Goal: Communication & Community: Answer question/provide support

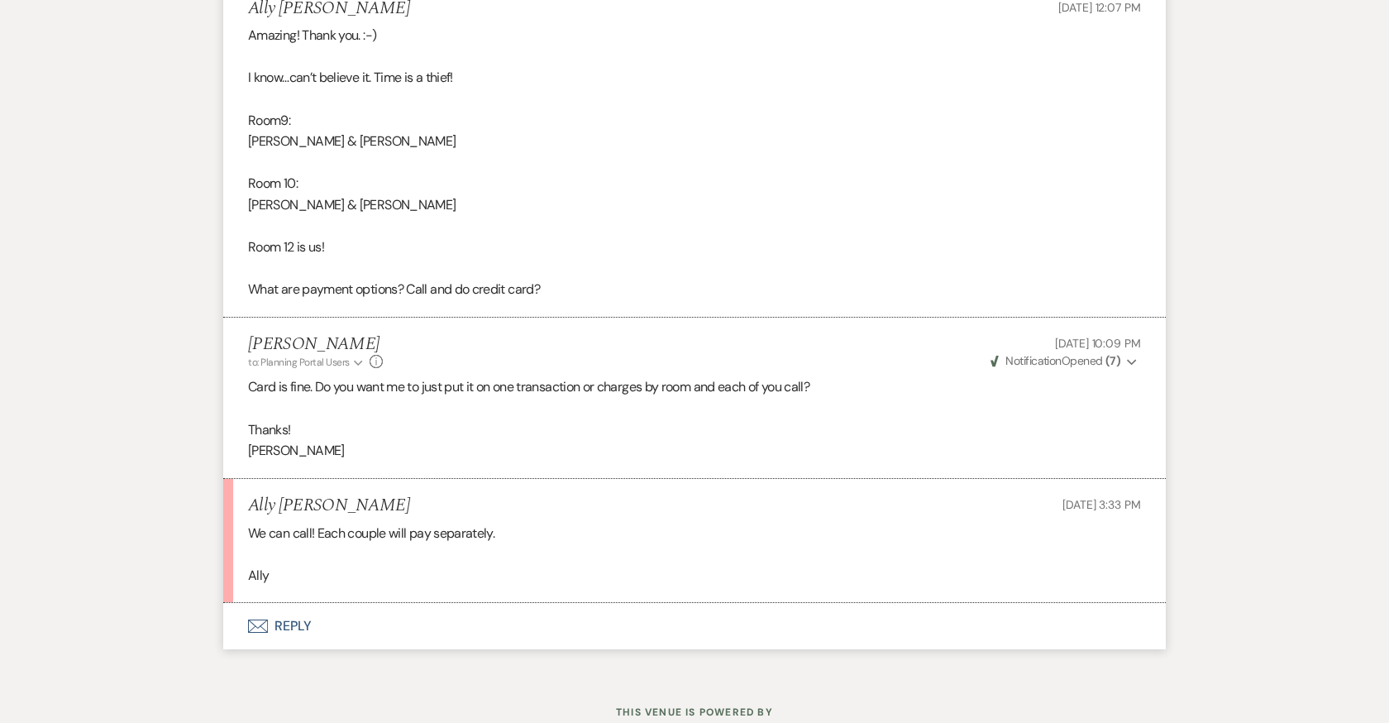
scroll to position [13495, 0]
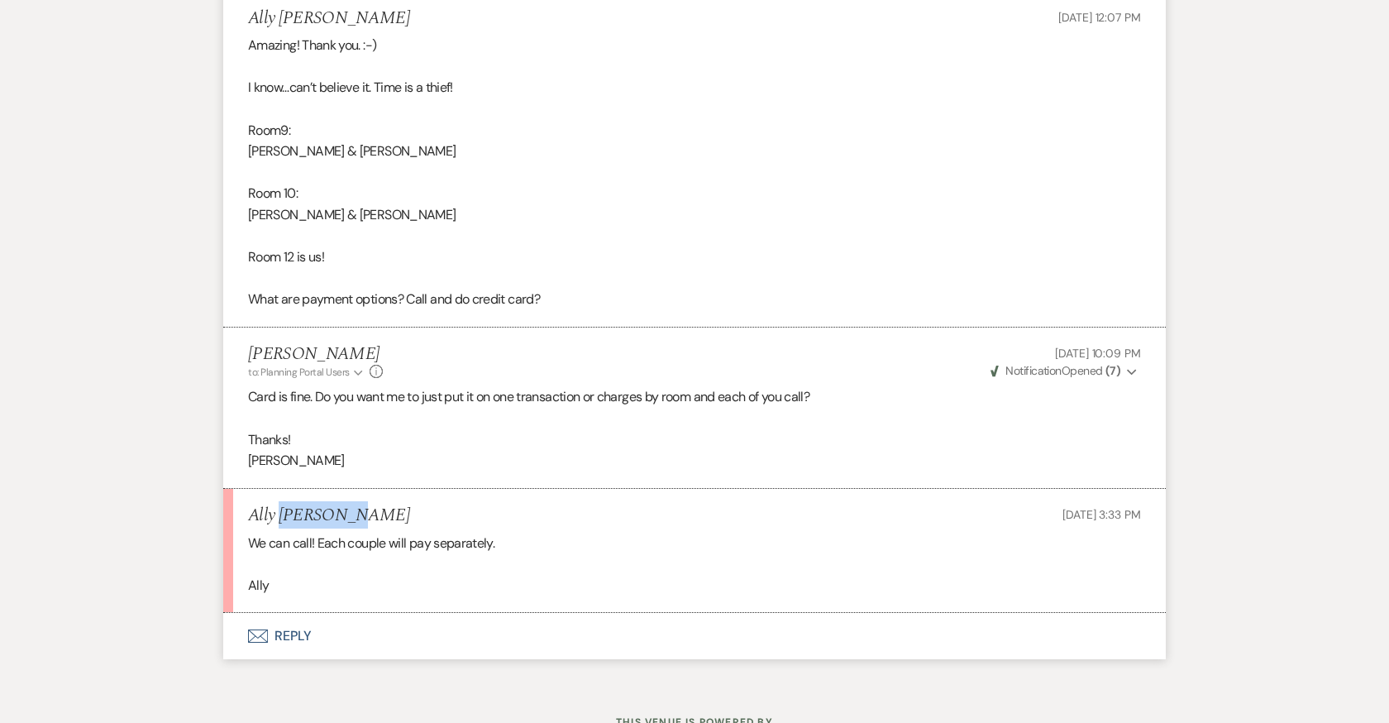
drag, startPoint x: 350, startPoint y: 471, endPoint x: 284, endPoint y: 473, distance: 66.2
click at [284, 505] on div "Ally Wetherald Oct 08, 2025, 3:33 PM" at bounding box center [694, 515] width 893 height 21
copy h5 "Wetherald"
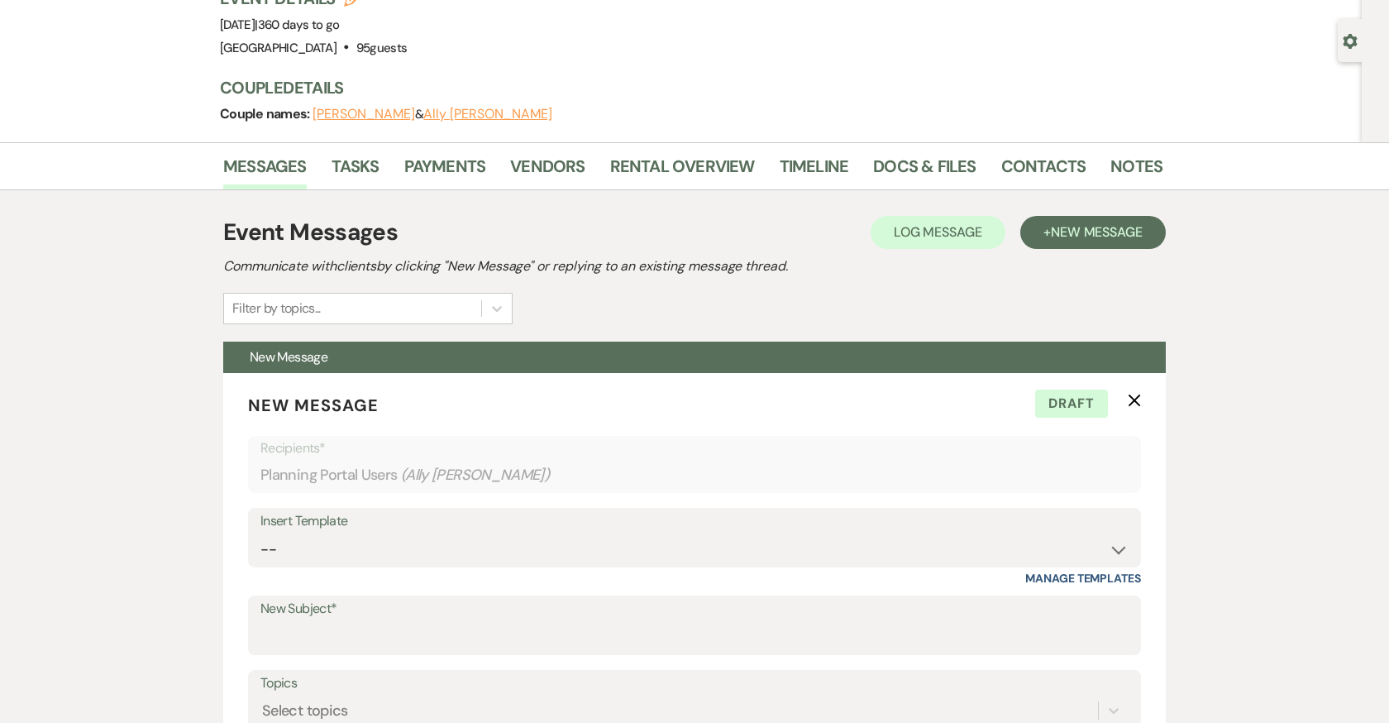
scroll to position [0, 0]
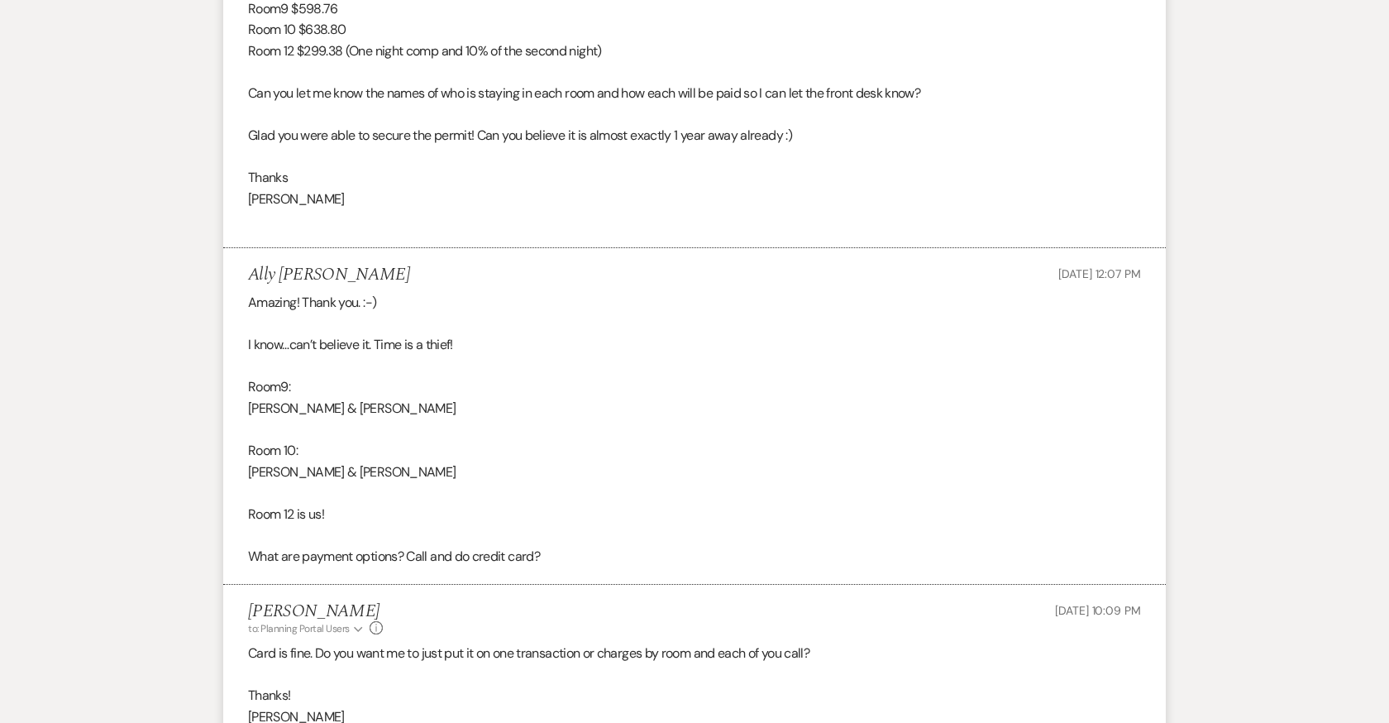
scroll to position [13231, 0]
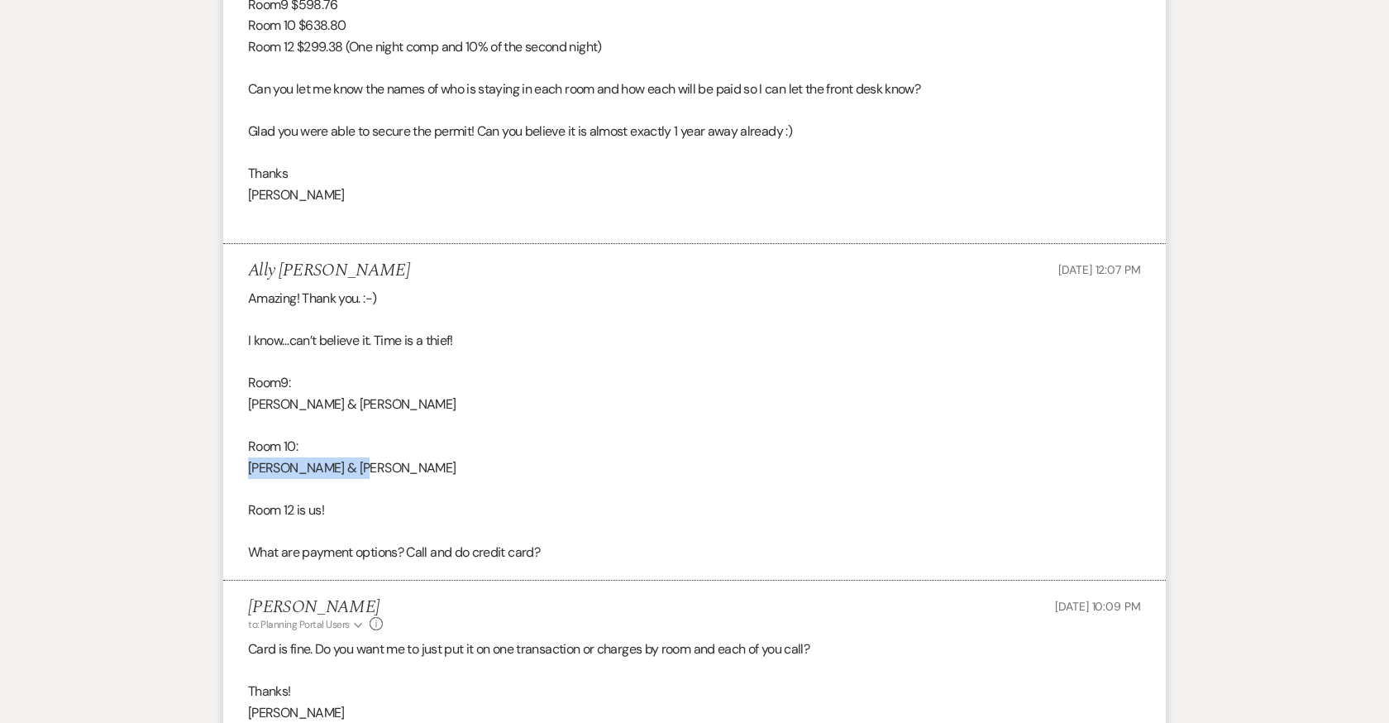
drag, startPoint x: 248, startPoint y: 422, endPoint x: 360, endPoint y: 423, distance: 112.4
click at [360, 423] on div "Amazing! Thank you. :-) I know…can’t believe it. Time is a thief! Room9: Paul &…" at bounding box center [694, 425] width 893 height 275
copy div "Josh & Beth Corbin"
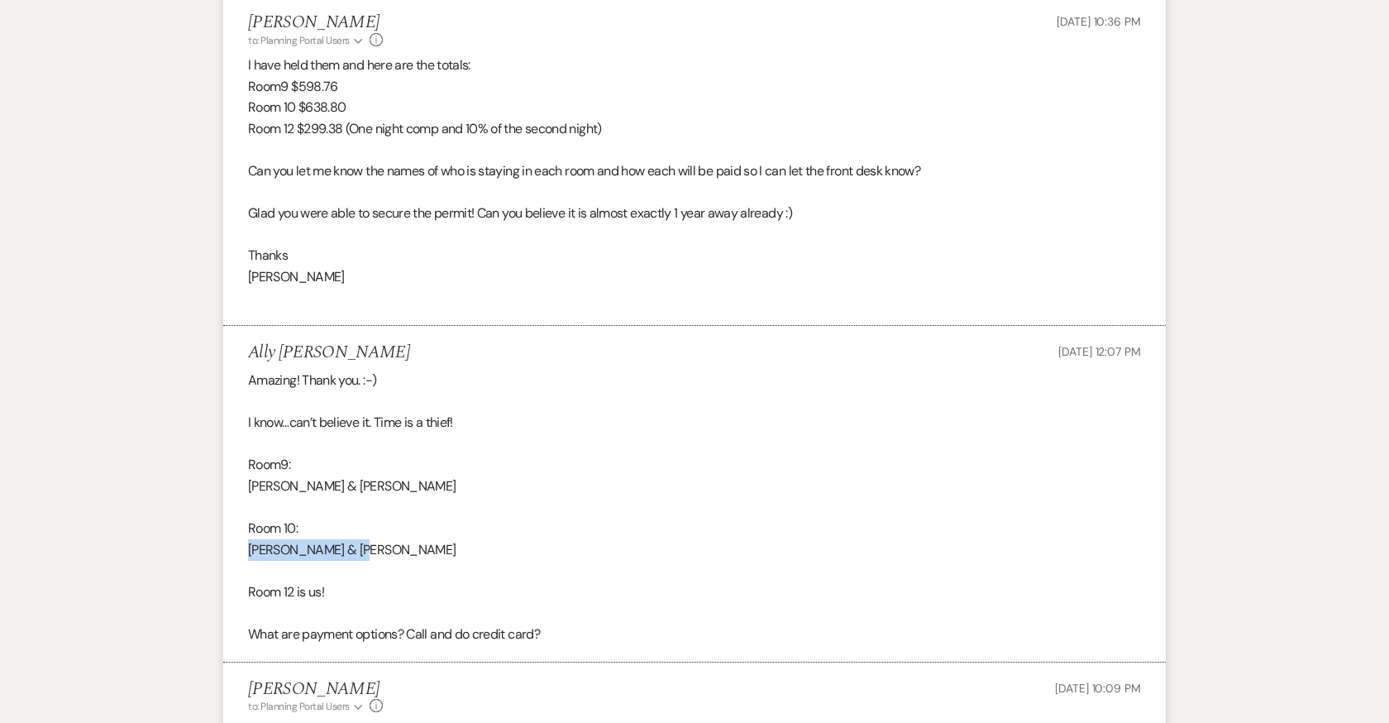
scroll to position [13151, 0]
drag, startPoint x: 371, startPoint y: 446, endPoint x: 240, endPoint y: 443, distance: 131.5
click at [240, 443] on li "Ally Wetherald Oct 02, 2025, 12:07 PM Amazing! Thank you. :-) I know…can’t beli…" at bounding box center [694, 492] width 942 height 336
copy div "Paul & Michele Sylvia"
click at [303, 444] on div "Amazing! Thank you. :-) I know…can’t believe it. Time is a thief! Room9: Paul &…" at bounding box center [694, 505] width 893 height 275
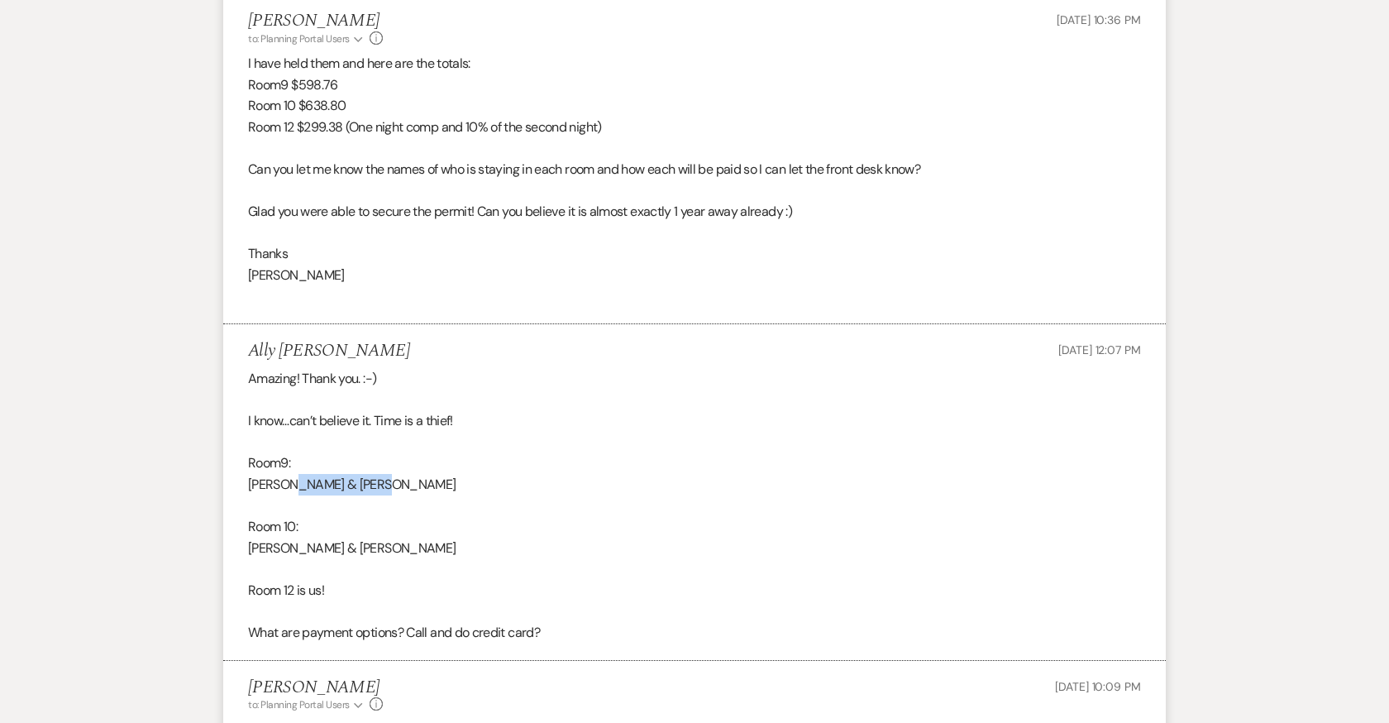
drag, startPoint x: 285, startPoint y: 440, endPoint x: 370, endPoint y: 435, distance: 85.3
click at [370, 435] on div "Amazing! Thank you. :-) I know…can’t believe it. Time is a thief! Room9: Paul &…" at bounding box center [694, 505] width 893 height 275
copy div "Michele Sylvia"
drag, startPoint x: 364, startPoint y: 507, endPoint x: 232, endPoint y: 507, distance: 131.4
click at [232, 507] on li "Ally Wetherald Oct 02, 2025, 12:07 PM Amazing! Thank you. :-) I know…can’t beli…" at bounding box center [694, 492] width 942 height 336
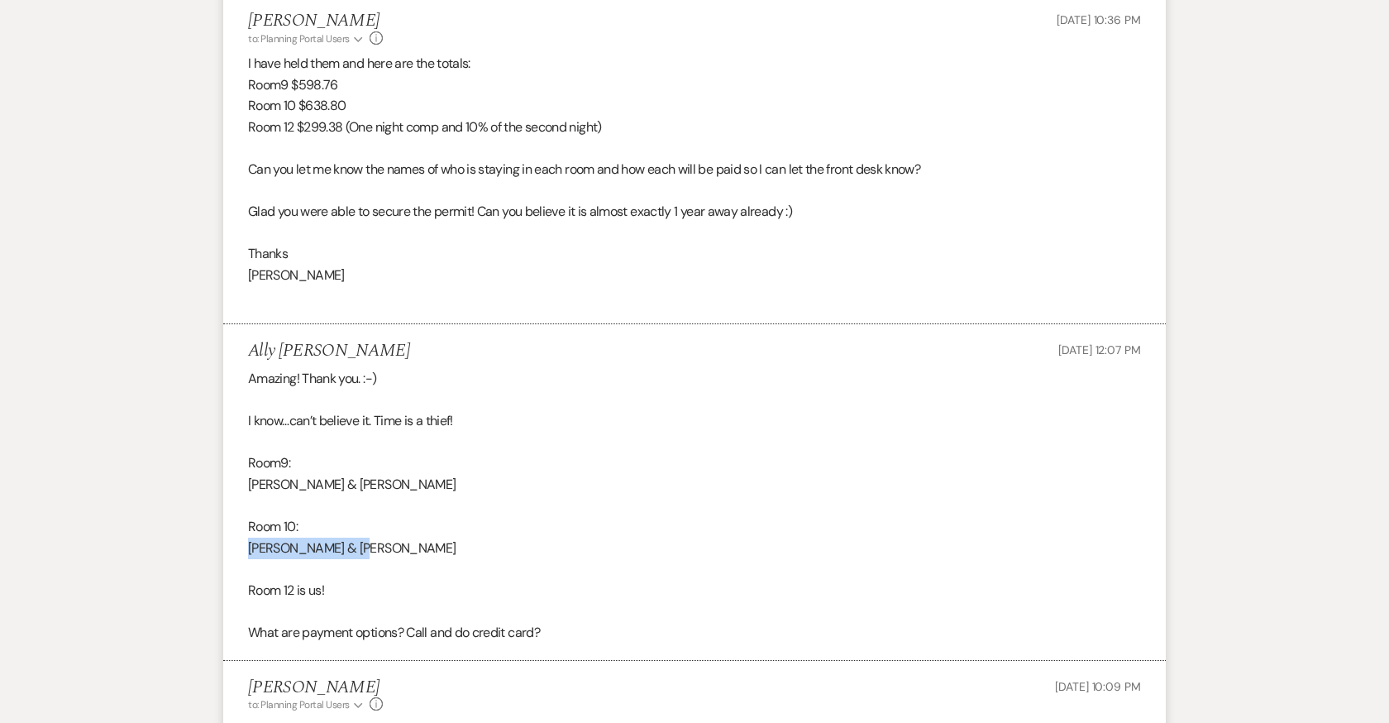
copy div "Josh & Beth Corbin"
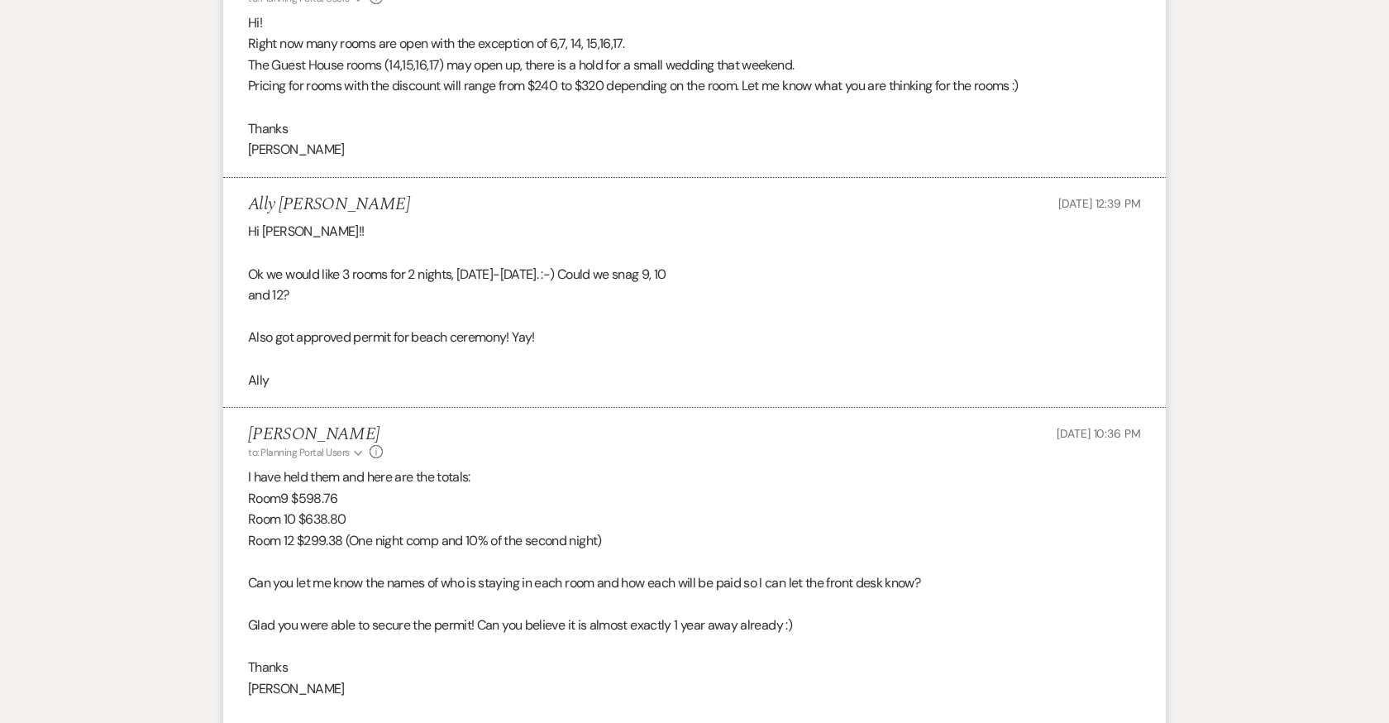
scroll to position [12734, 0]
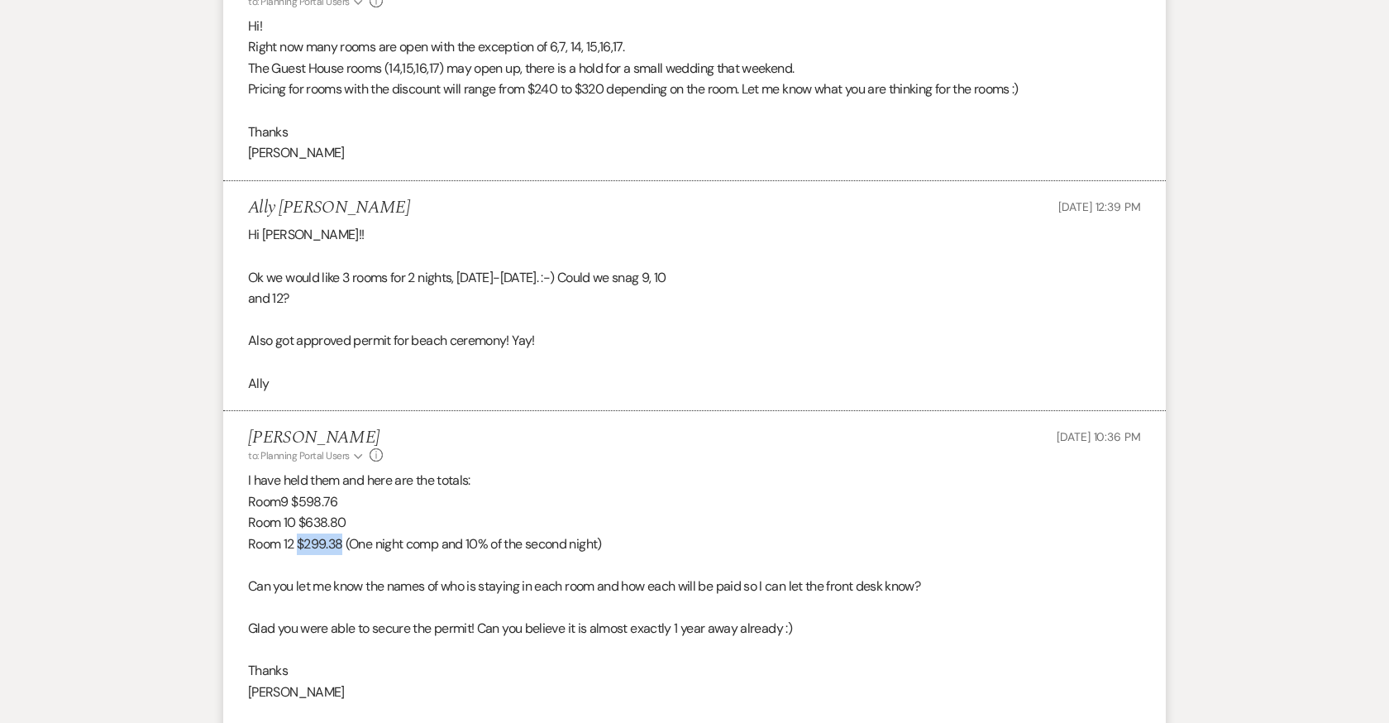
drag, startPoint x: 344, startPoint y: 500, endPoint x: 299, endPoint y: 501, distance: 44.6
click at [299, 533] on p "Room 12 $299.38 (One night comp and 10% of the second night)" at bounding box center [694, 543] width 893 height 21
copy p "$299.38"
drag, startPoint x: 358, startPoint y: 484, endPoint x: 300, endPoint y: 479, distance: 58.1
click at [300, 512] on p "Room 10 $638.80" at bounding box center [694, 522] width 893 height 21
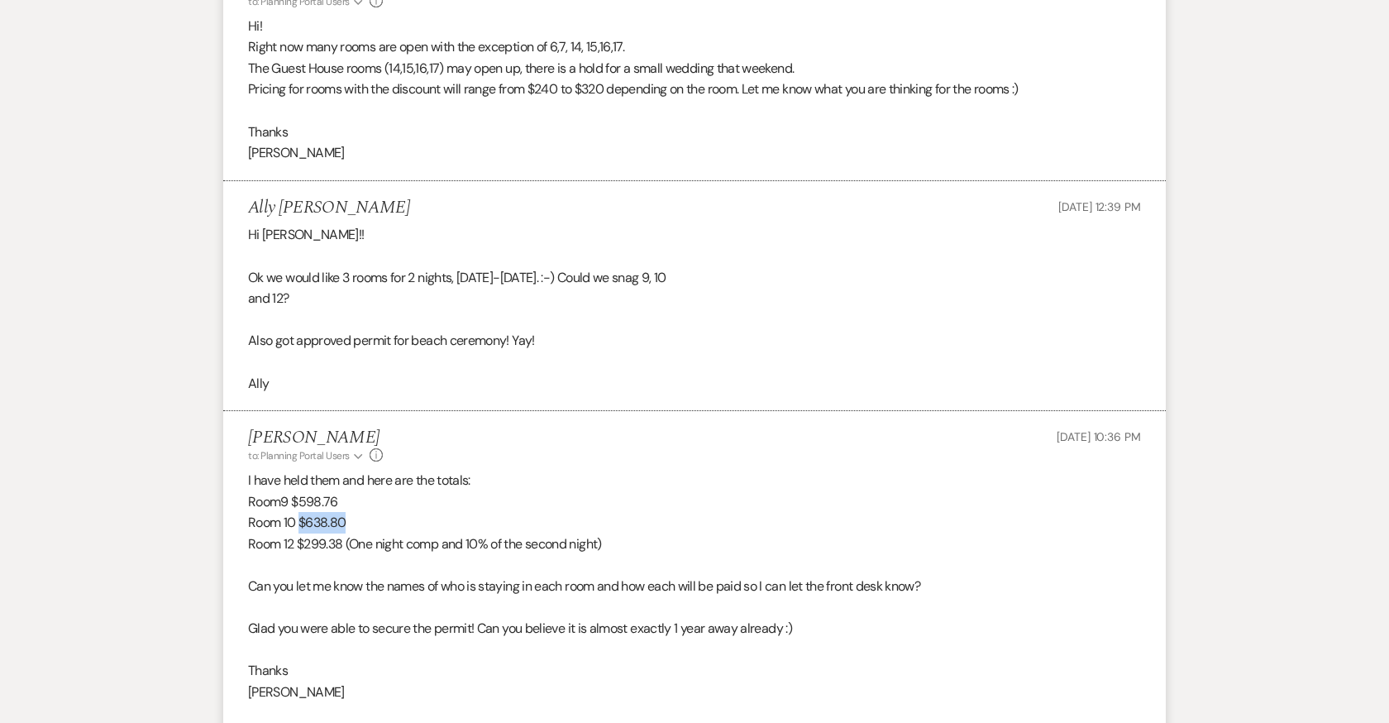
copy p "$638.80"
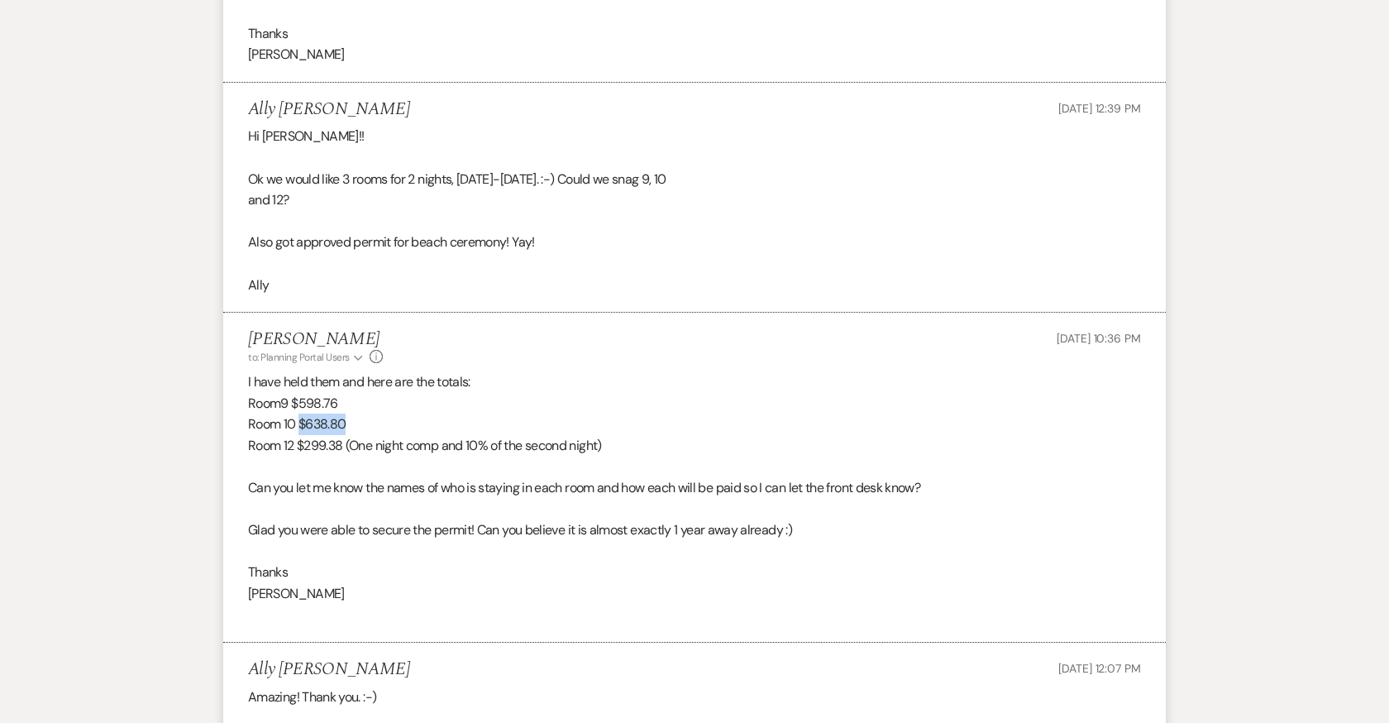
scroll to position [12858, 0]
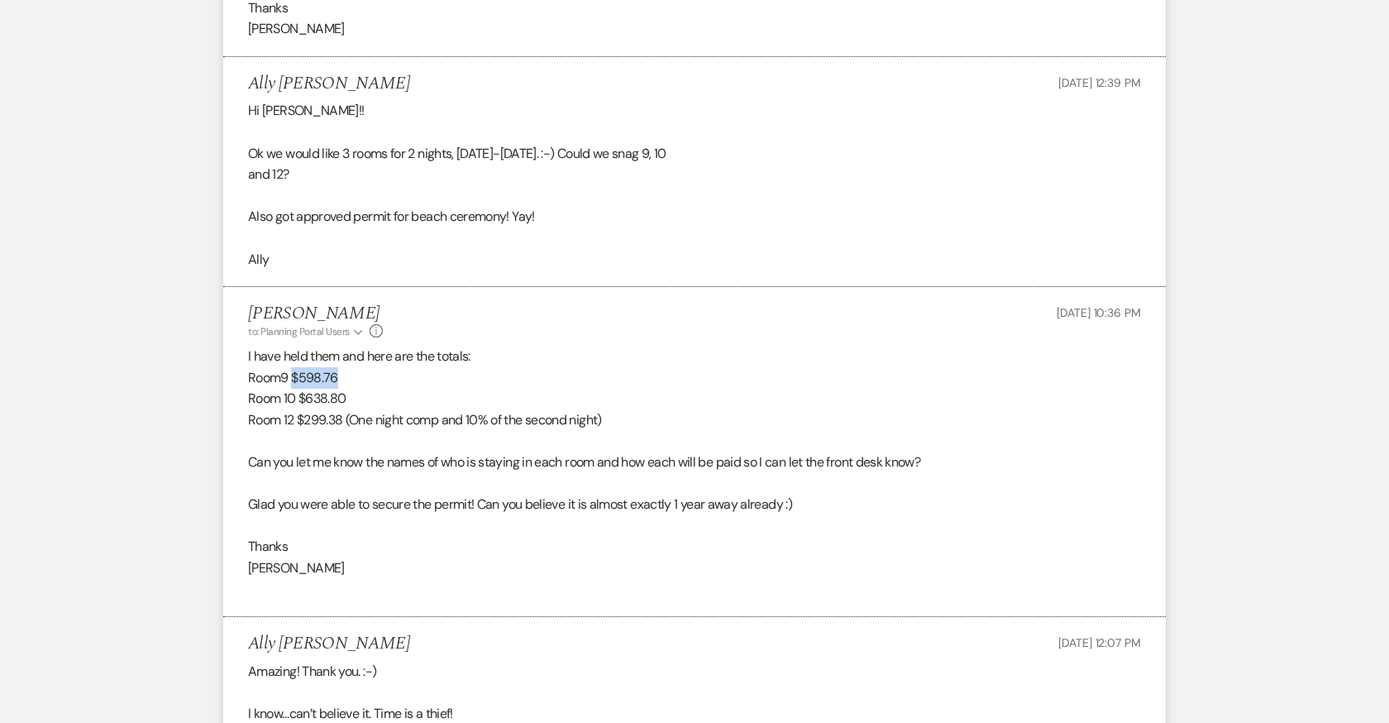
drag, startPoint x: 339, startPoint y: 333, endPoint x: 293, endPoint y: 333, distance: 45.5
click at [293, 367] on p "Room9 $598.76" at bounding box center [694, 377] width 893 height 21
copy p "$598.76"
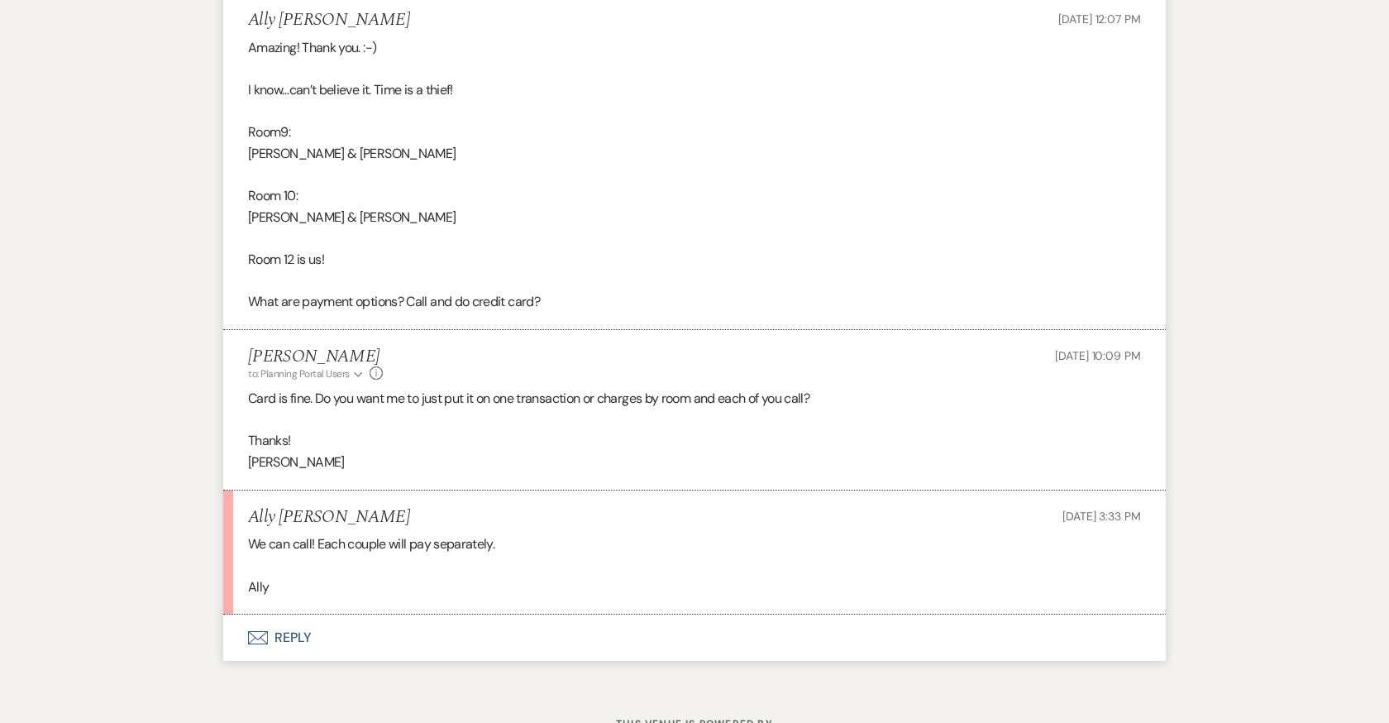
scroll to position [13495, 0]
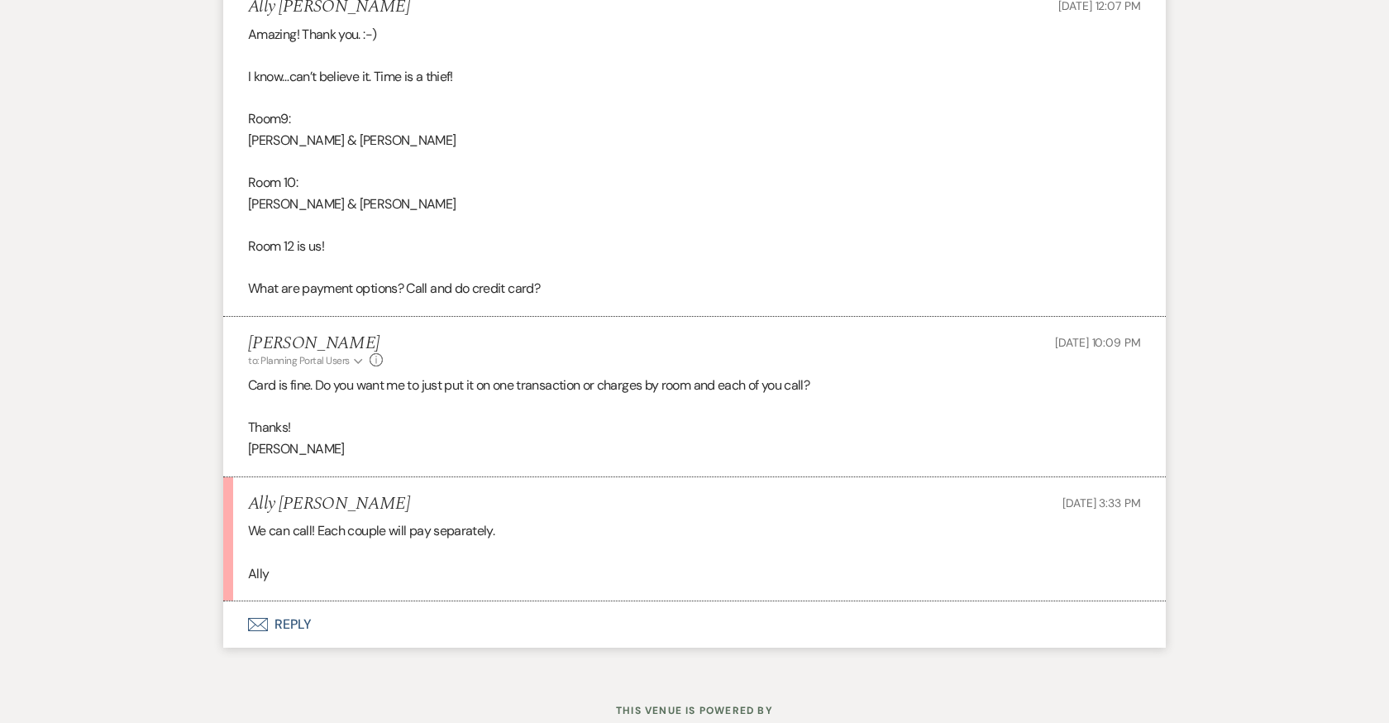
click at [277, 601] on button "Envelope Reply" at bounding box center [694, 624] width 942 height 46
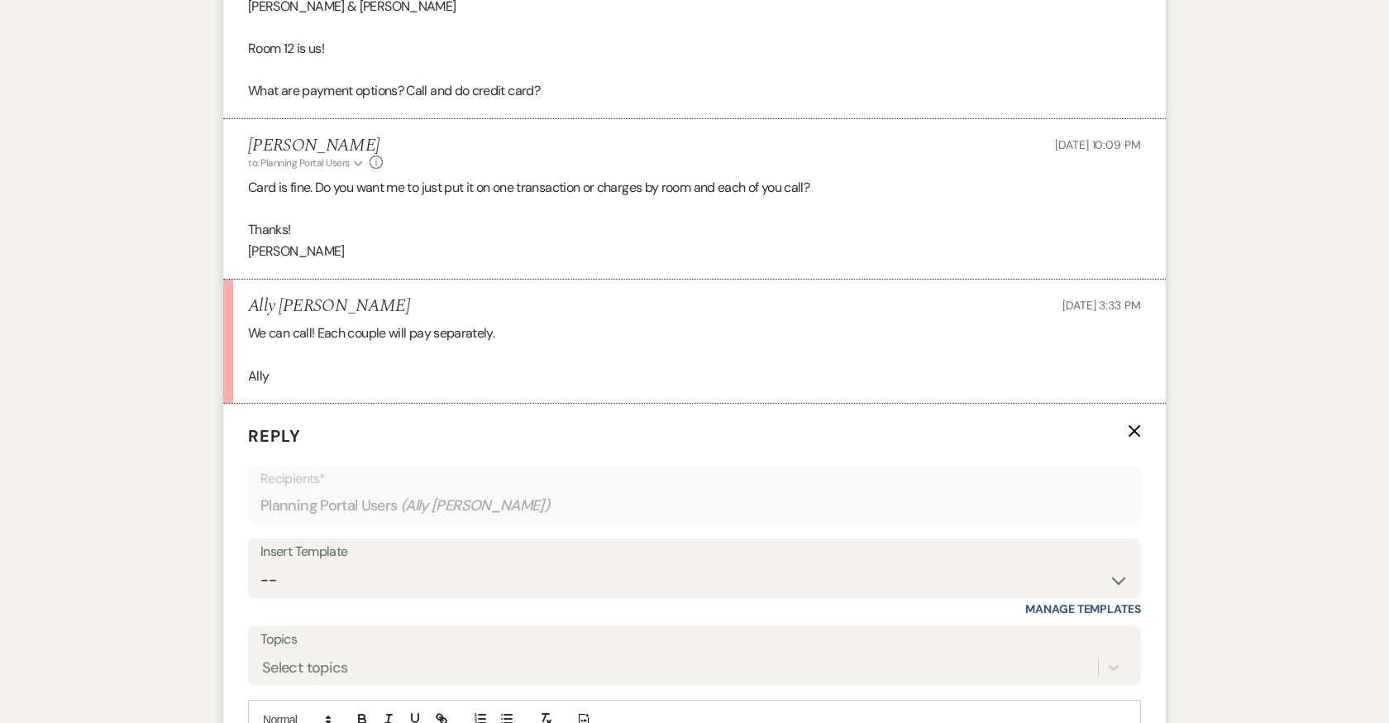
scroll to position [13743, 0]
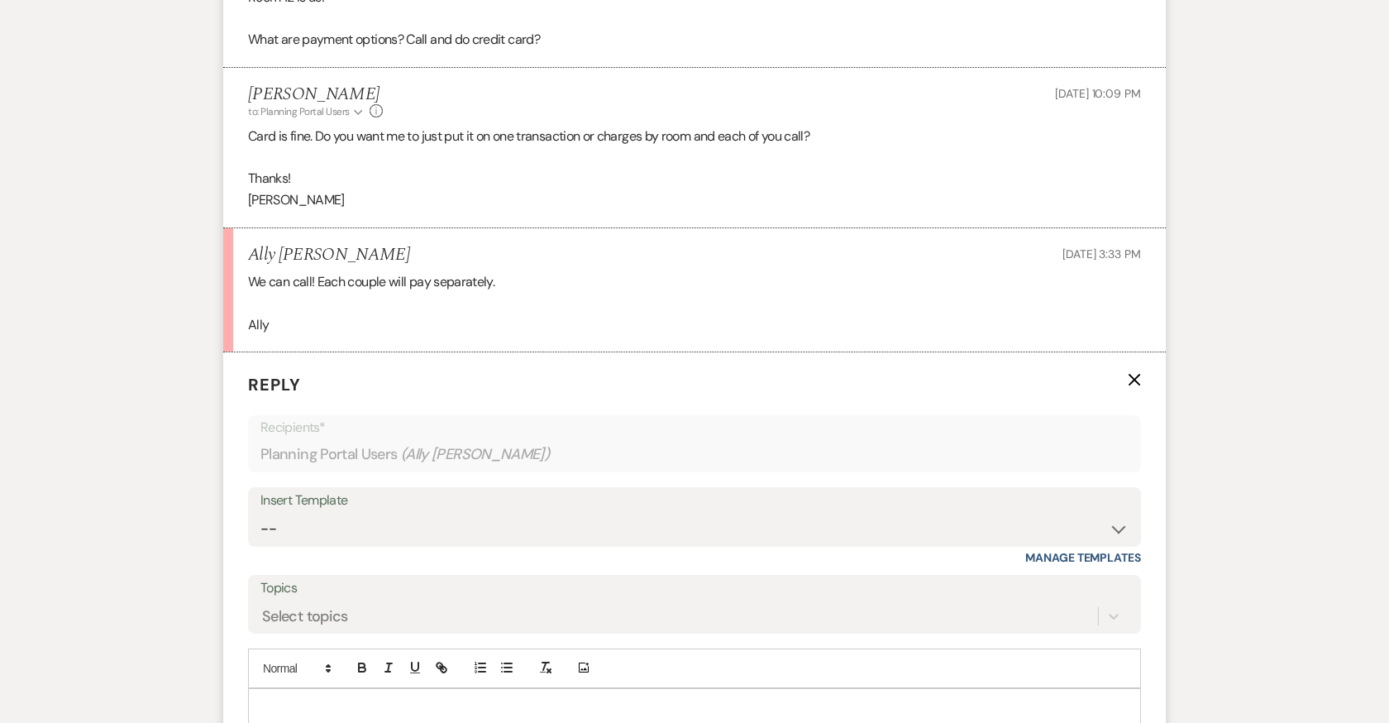
click at [366, 699] on p at bounding box center [694, 708] width 866 height 18
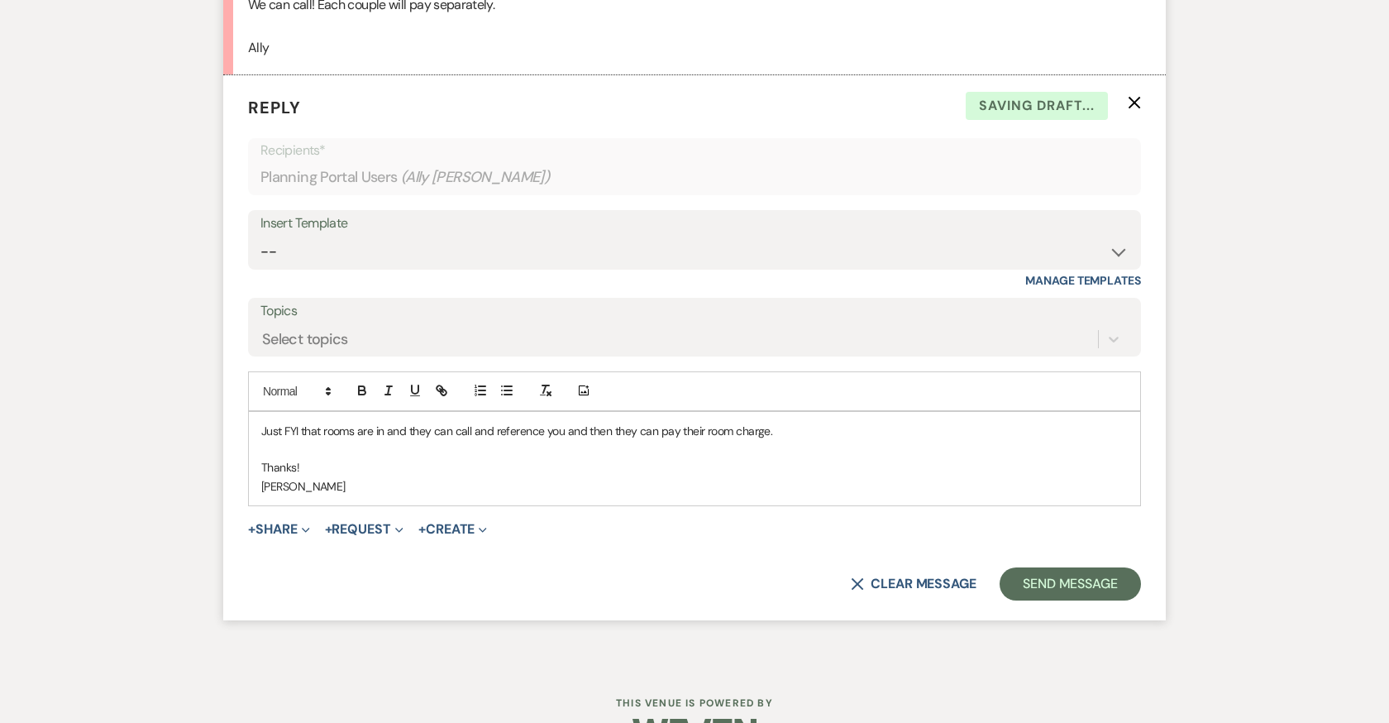
scroll to position [14023, 0]
click at [1065, 565] on button "Send Message" at bounding box center [1069, 581] width 141 height 33
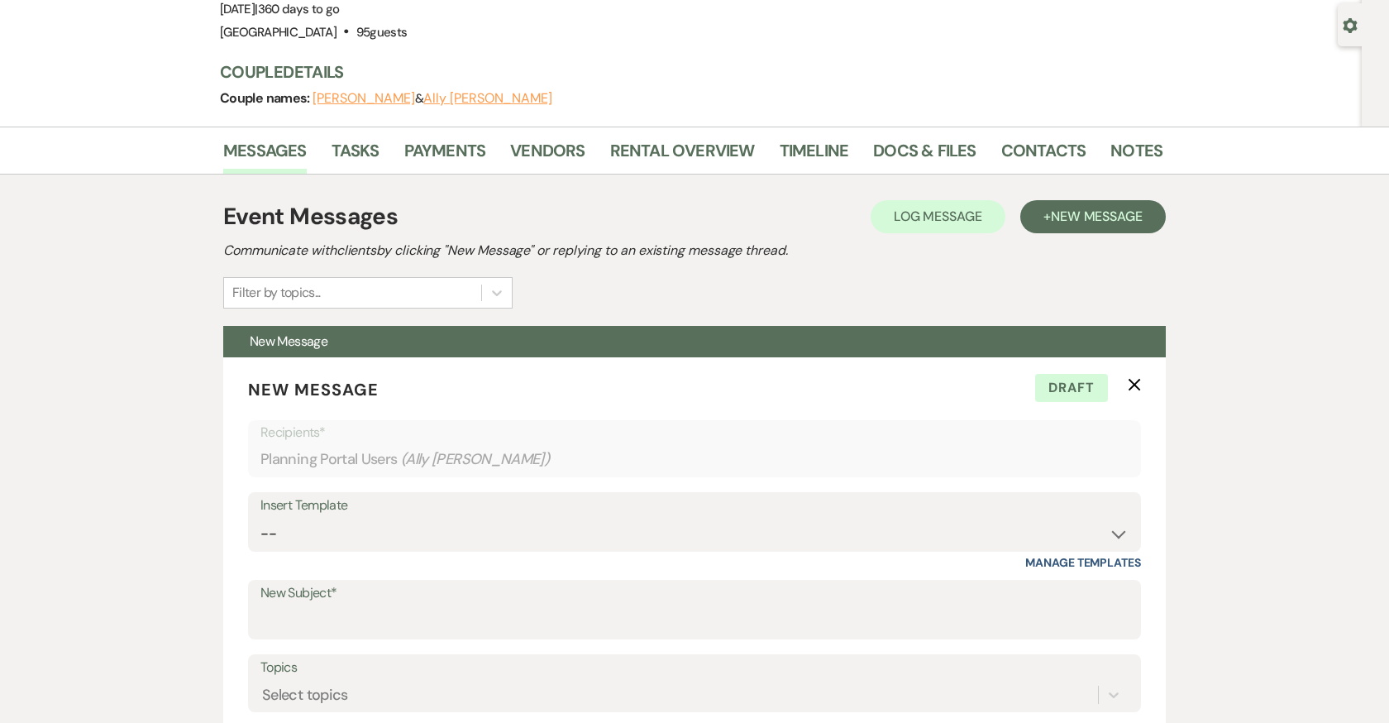
scroll to position [0, 0]
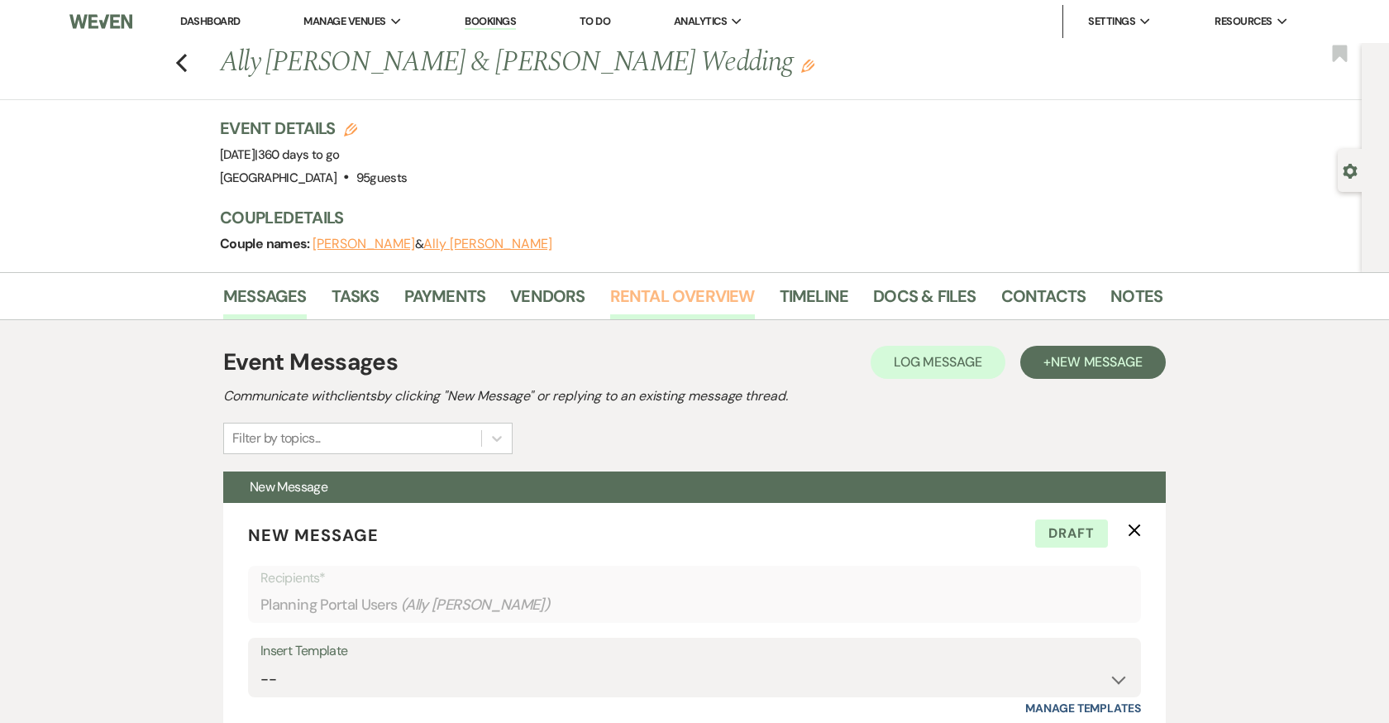
click at [708, 293] on link "Rental Overview" at bounding box center [682, 301] width 145 height 36
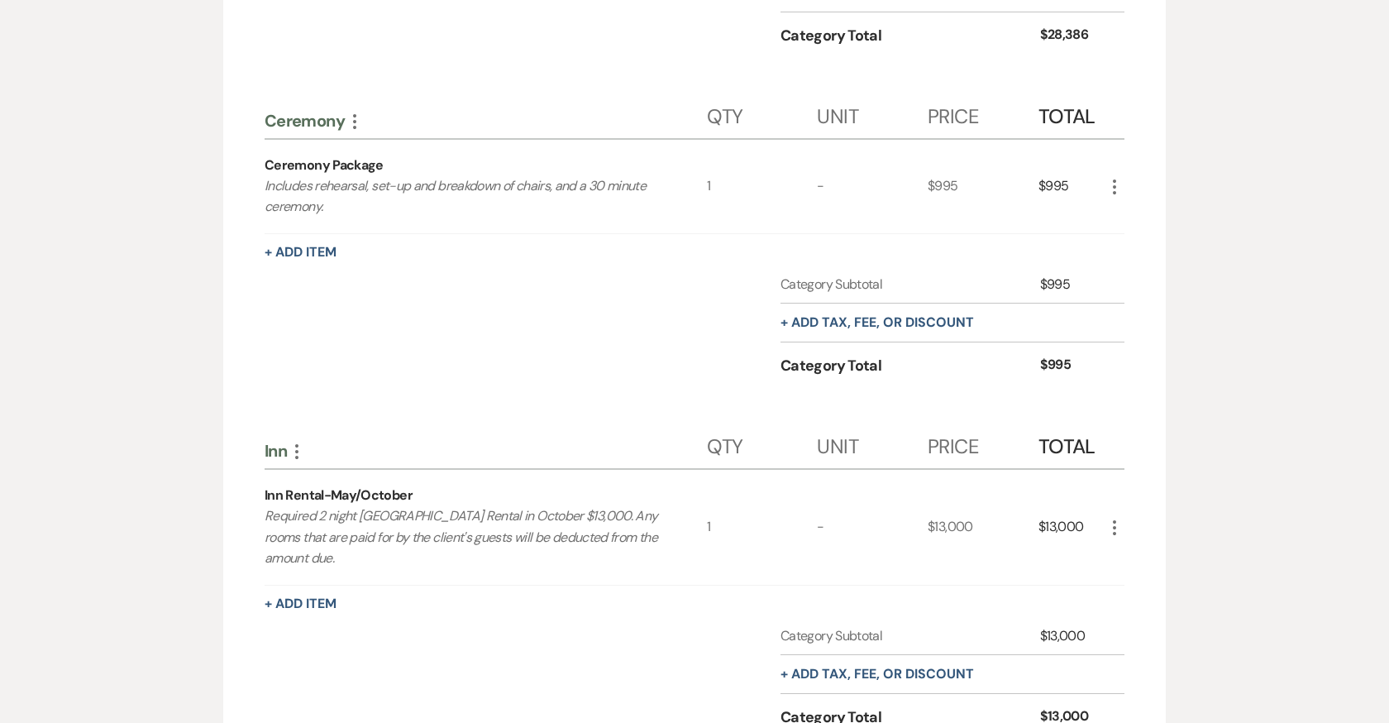
scroll to position [1162, 0]
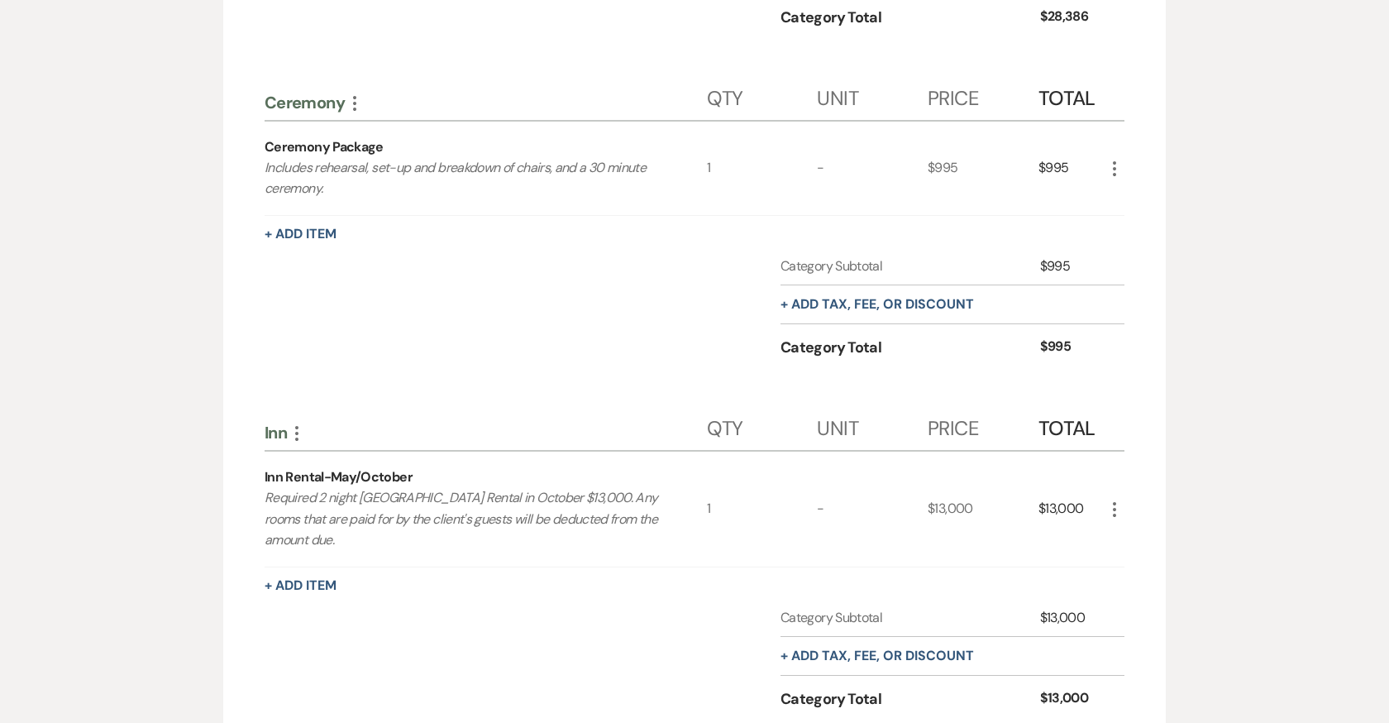
click at [1109, 159] on icon "More" at bounding box center [1114, 169] width 20 height 20
click at [1135, 196] on button "Pencil Edit" at bounding box center [1147, 201] width 86 height 26
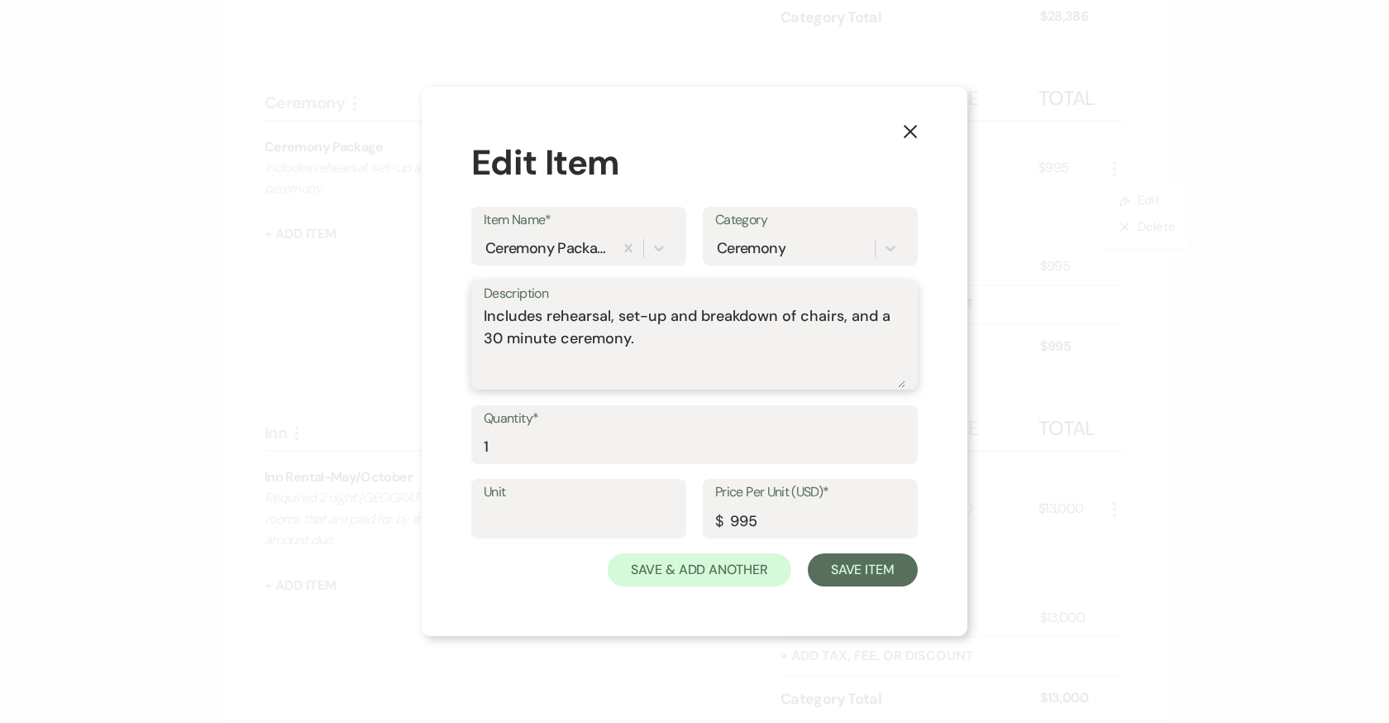
click at [646, 355] on textarea "Includes rehearsal, set-up and breakdown of chairs, and a 30 minute ceremony." at bounding box center [695, 346] width 422 height 83
click at [628, 346] on textarea "Includes rehearsal, set-up and breakdown of chairs, and a 30 minute ceremony. B…" at bounding box center [695, 346] width 422 height 83
type textarea "Includes rehearsal, set-up and breakdown of chairs, and a 30 minute ceremony ($…"
drag, startPoint x: 763, startPoint y: 522, endPoint x: 706, endPoint y: 522, distance: 57.0
click at [706, 522] on div "Price Per Unit (USD)* $ 995" at bounding box center [810, 509] width 215 height 60
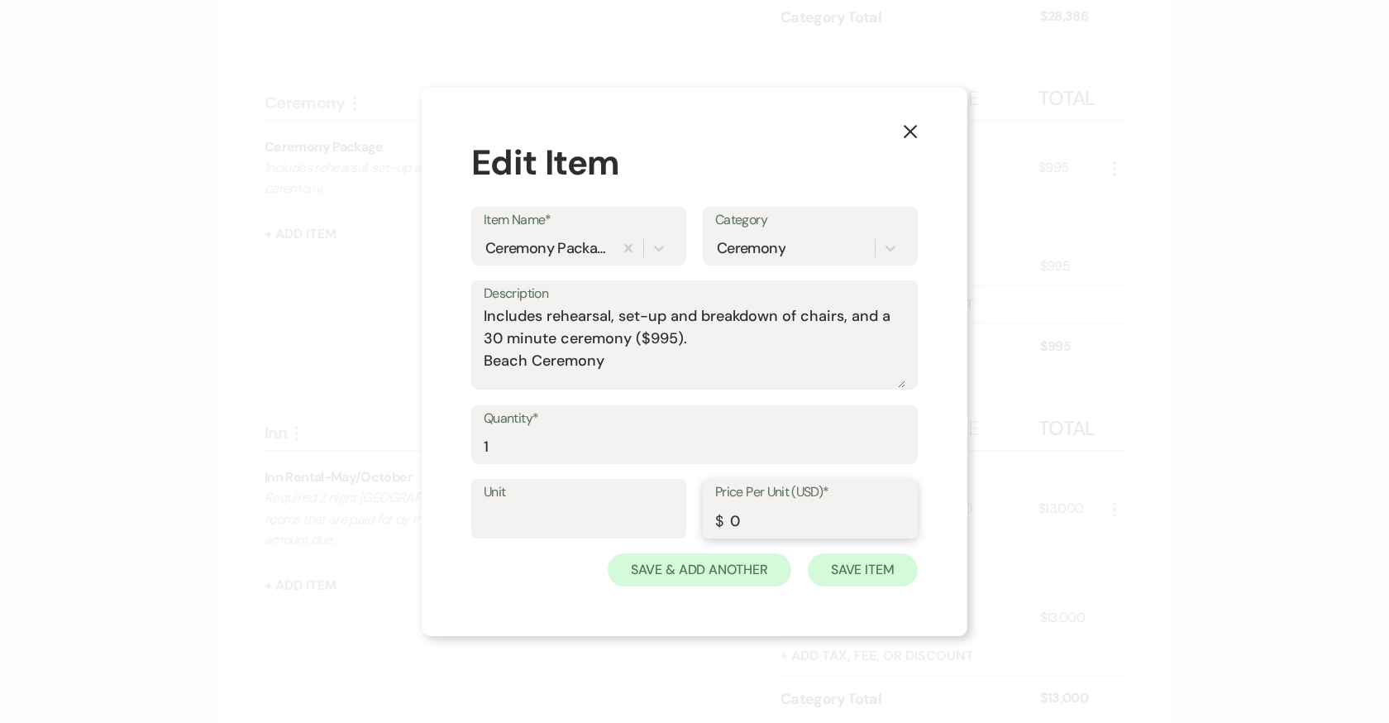
type input "0"
click at [854, 576] on button "Save Item" at bounding box center [863, 569] width 110 height 33
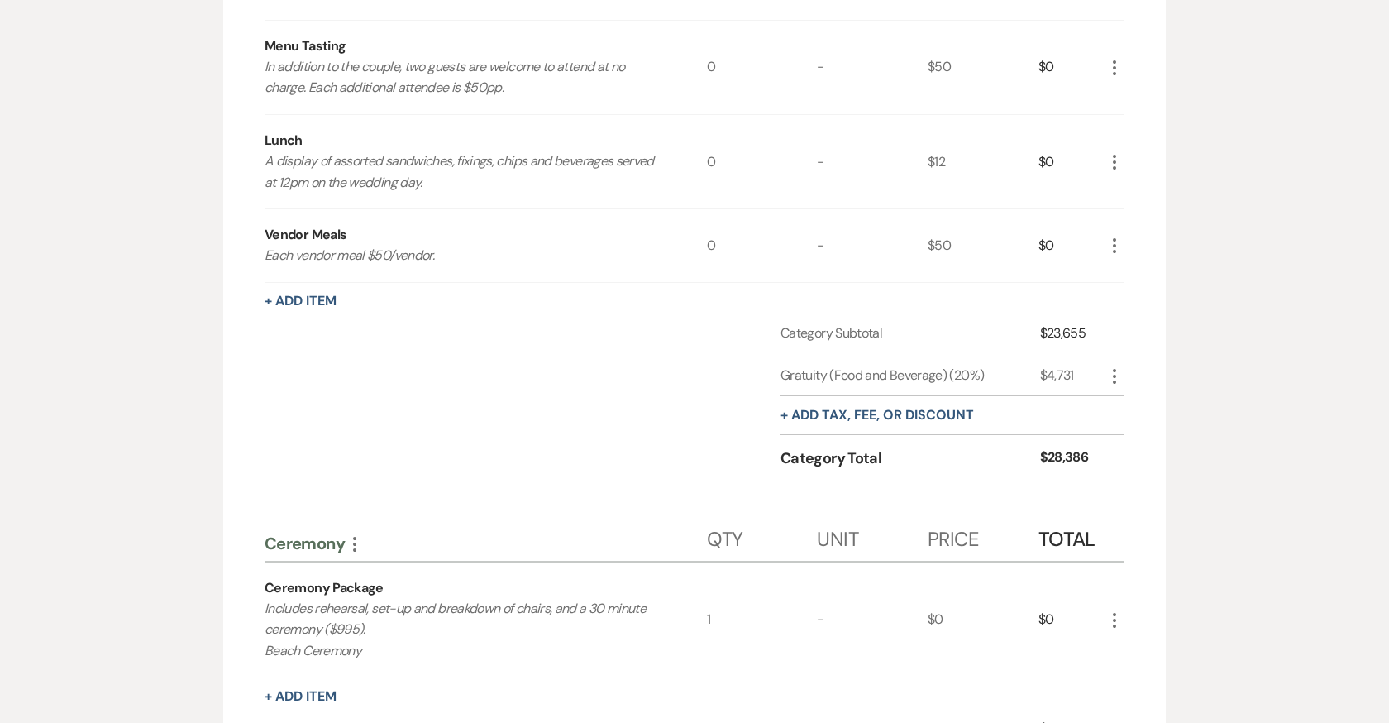
scroll to position [456, 0]
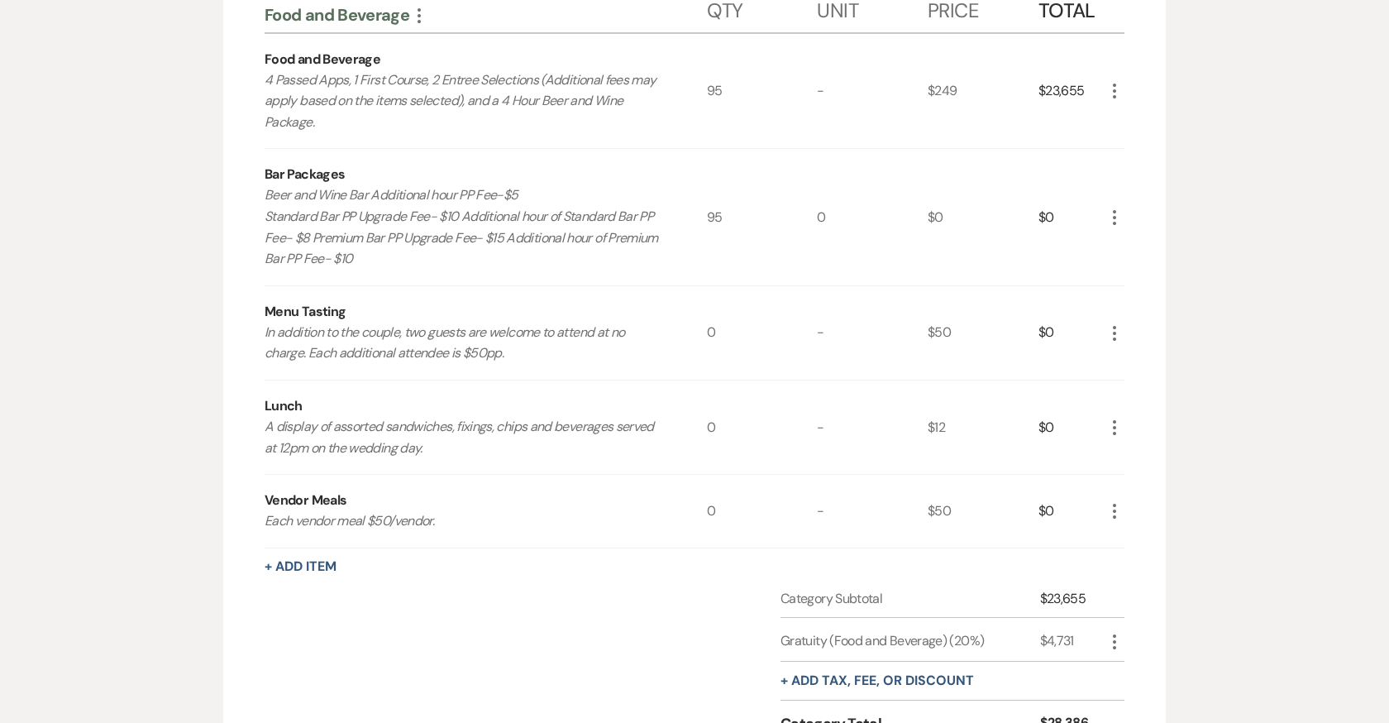
click at [1115, 332] on icon "More" at bounding box center [1114, 333] width 20 height 20
click at [1128, 352] on button "Pencil Edit" at bounding box center [1147, 365] width 86 height 26
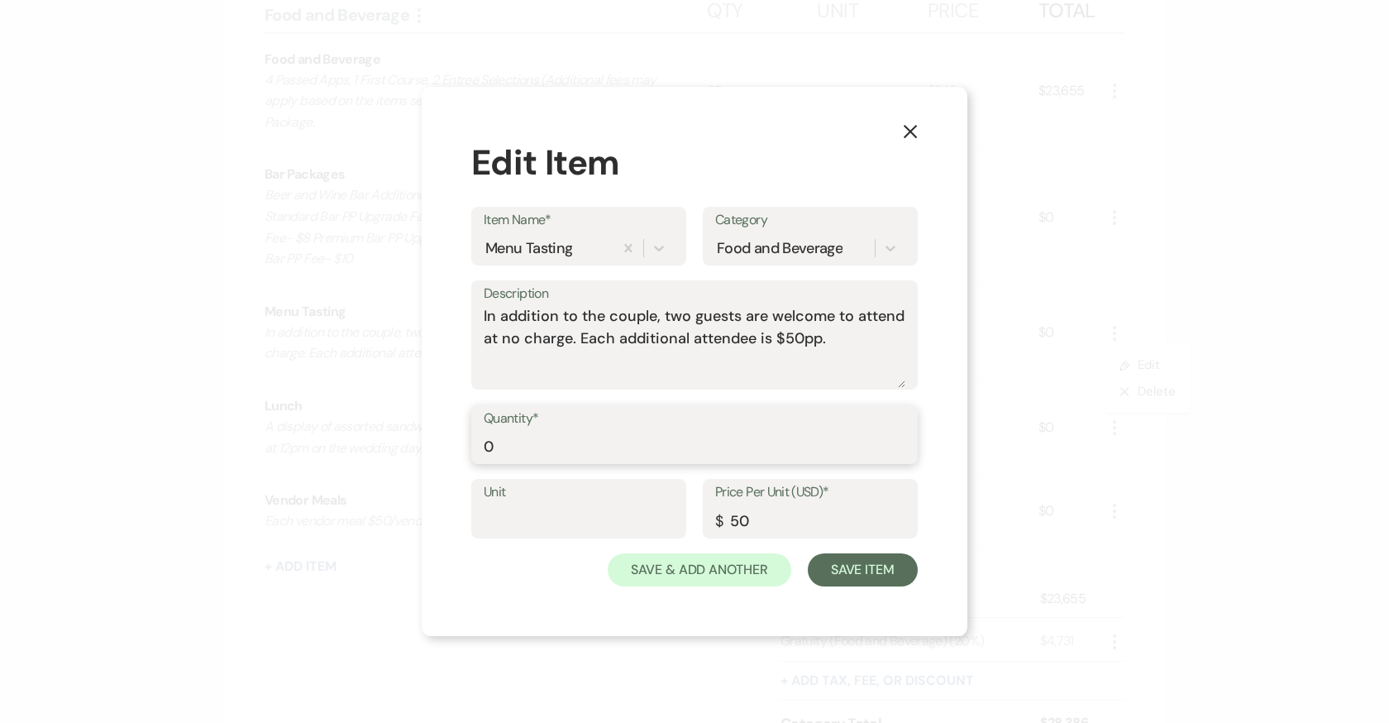
click at [548, 439] on input "0" at bounding box center [695, 446] width 422 height 32
type input "2"
click at [839, 344] on textarea "In addition to the couple, two guests are welcome to attend at no charge. Each …" at bounding box center [695, 346] width 422 height 83
type textarea "In addition to the couple, two guests are welcome to attend at no charge. Each …"
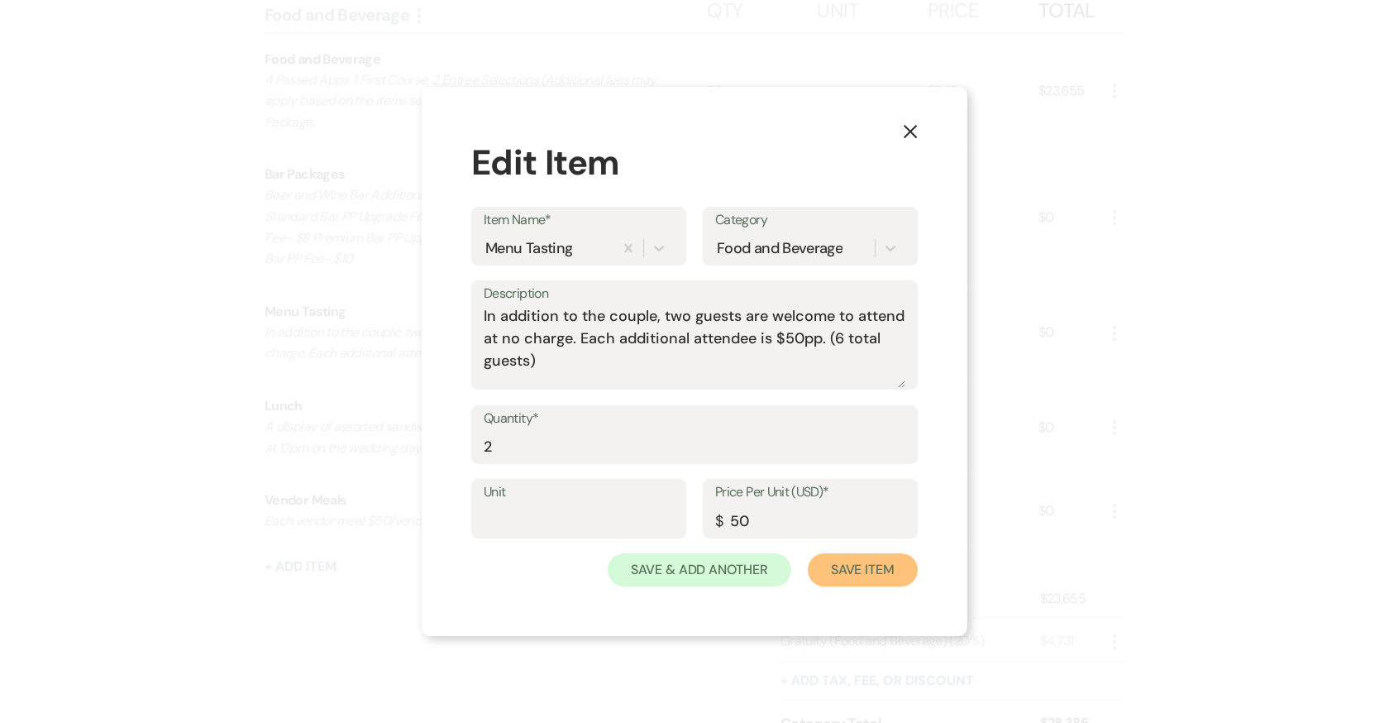
click at [851, 570] on button "Save Item" at bounding box center [863, 569] width 110 height 33
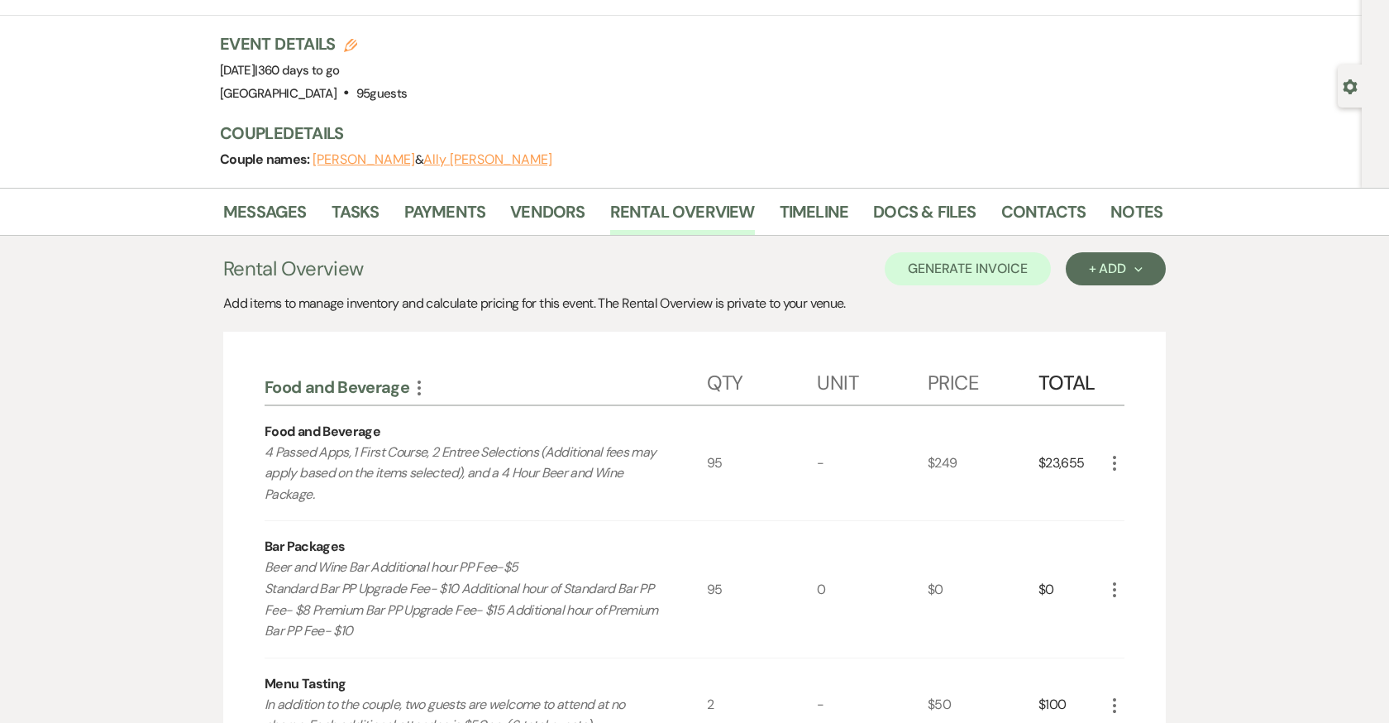
scroll to position [0, 0]
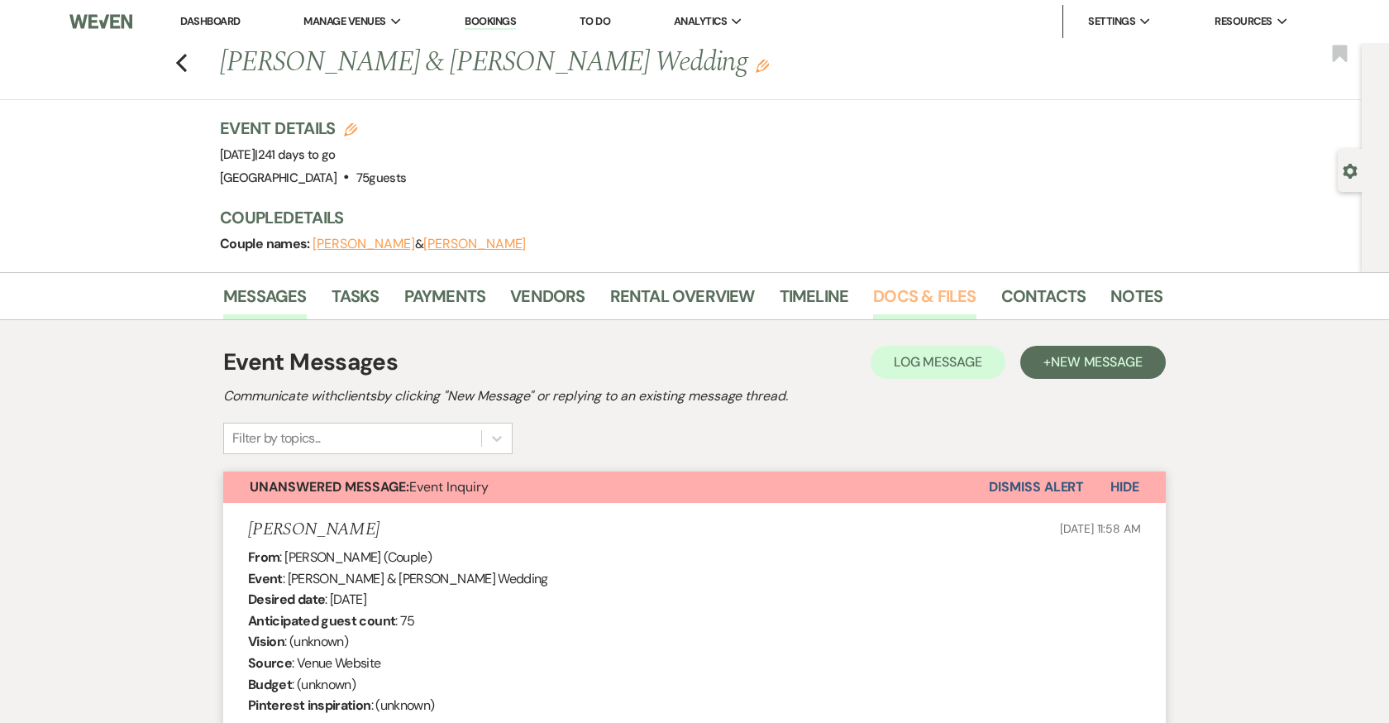
click at [911, 284] on link "Docs & Files" at bounding box center [924, 301] width 103 height 36
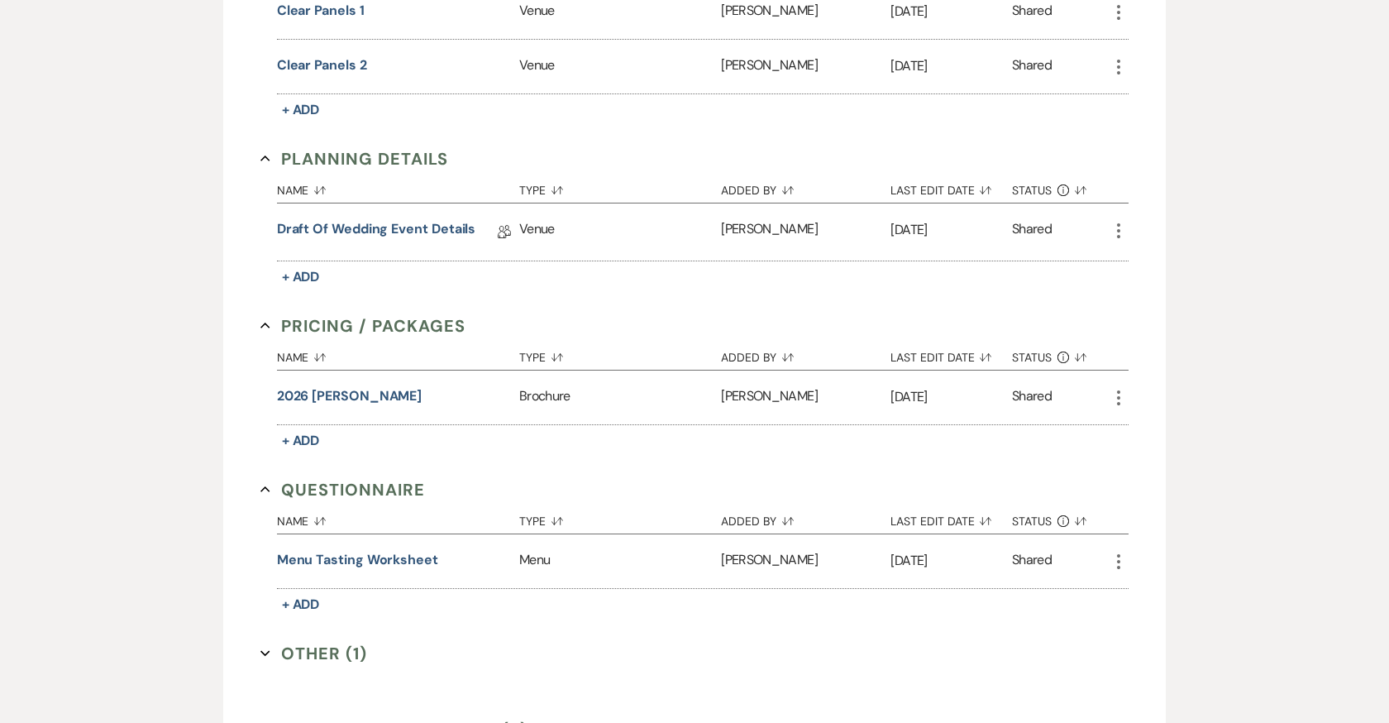
scroll to position [928, 0]
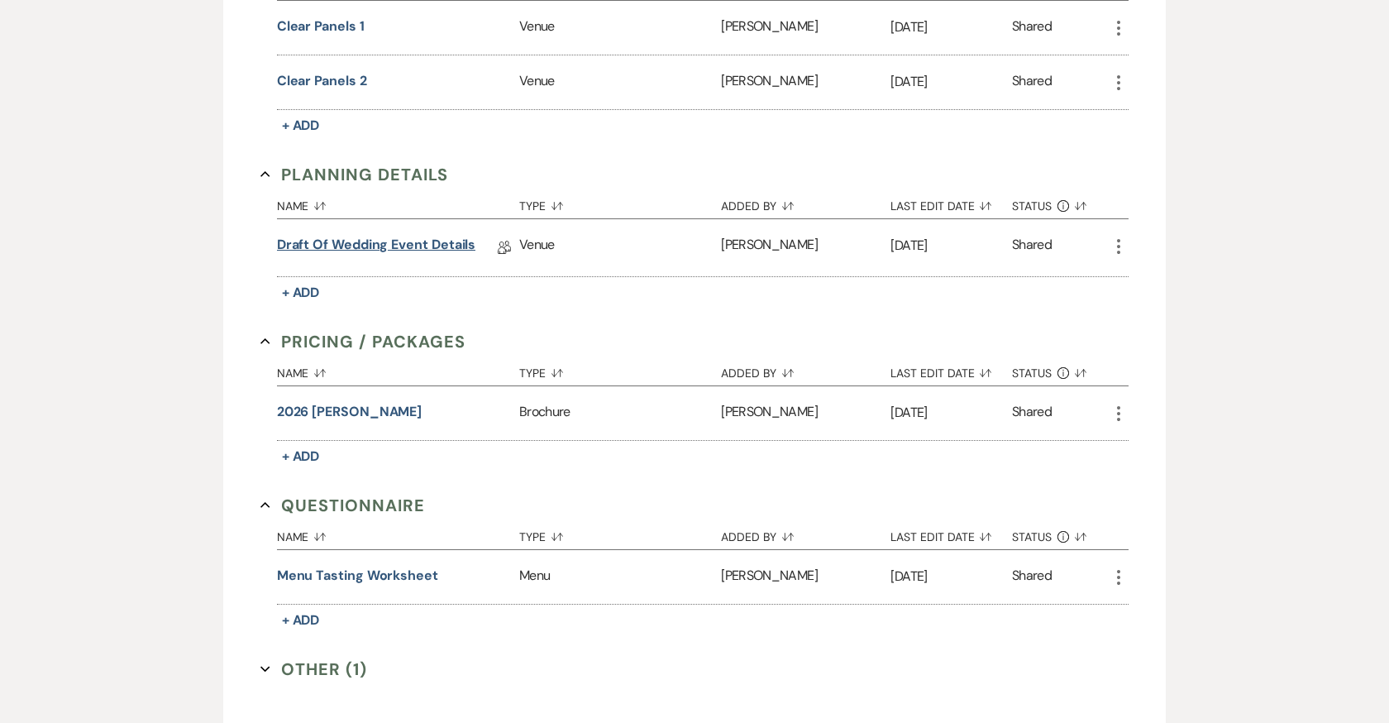
click at [400, 237] on link "Draft of Wedding Event Details" at bounding box center [376, 248] width 199 height 26
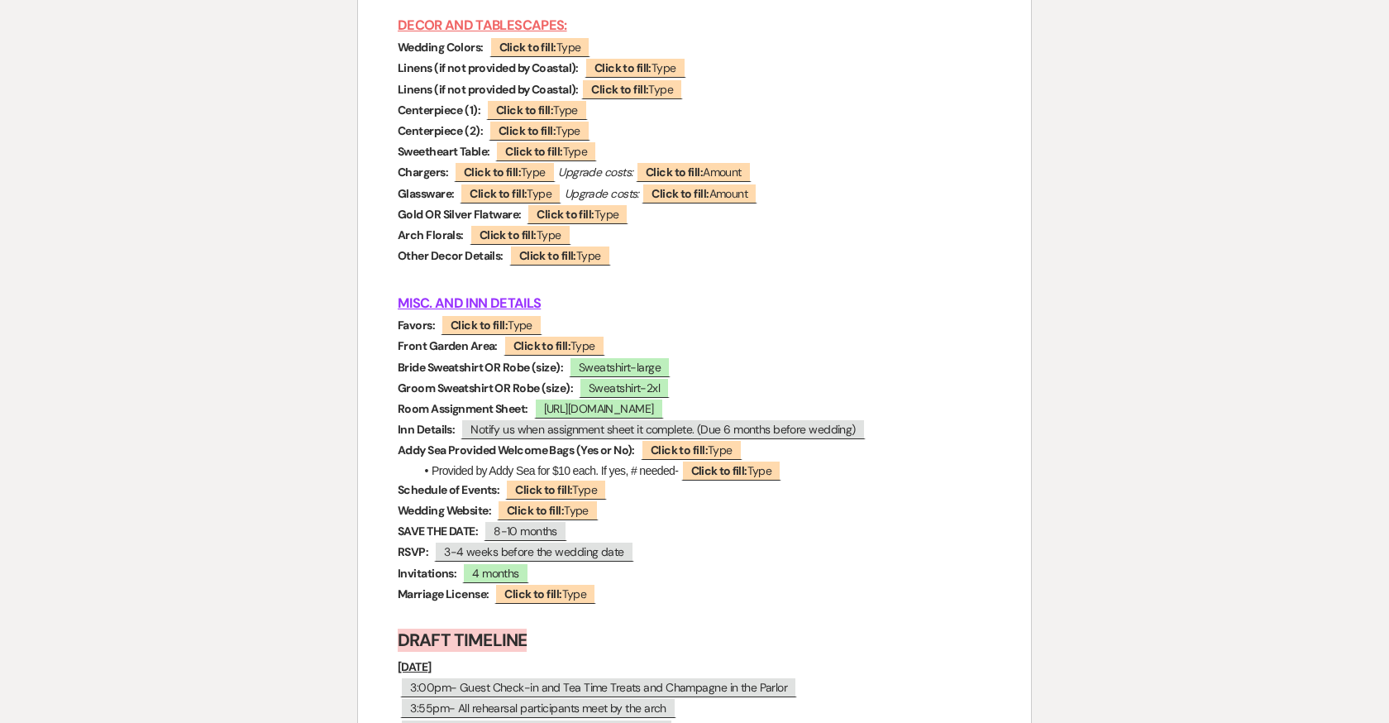
scroll to position [7450, 0]
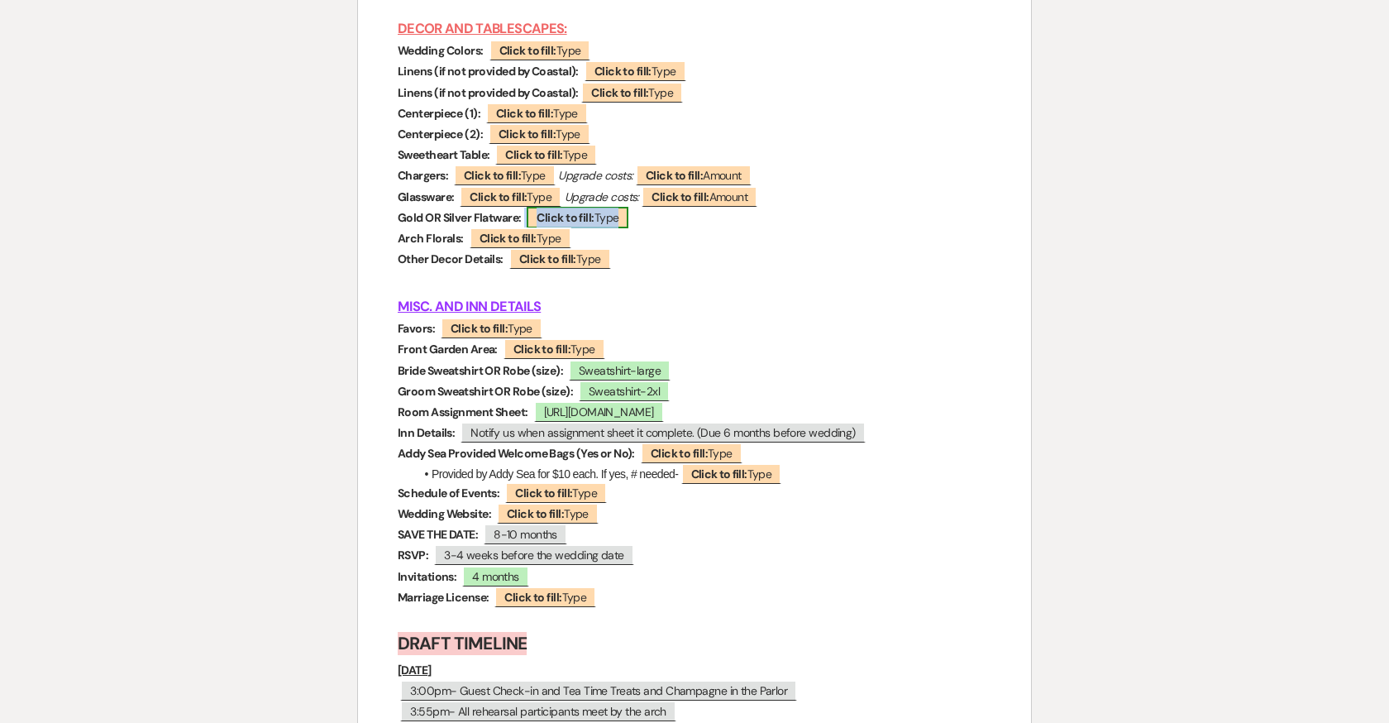
click at [562, 210] on b "Click to fill:" at bounding box center [565, 217] width 57 height 15
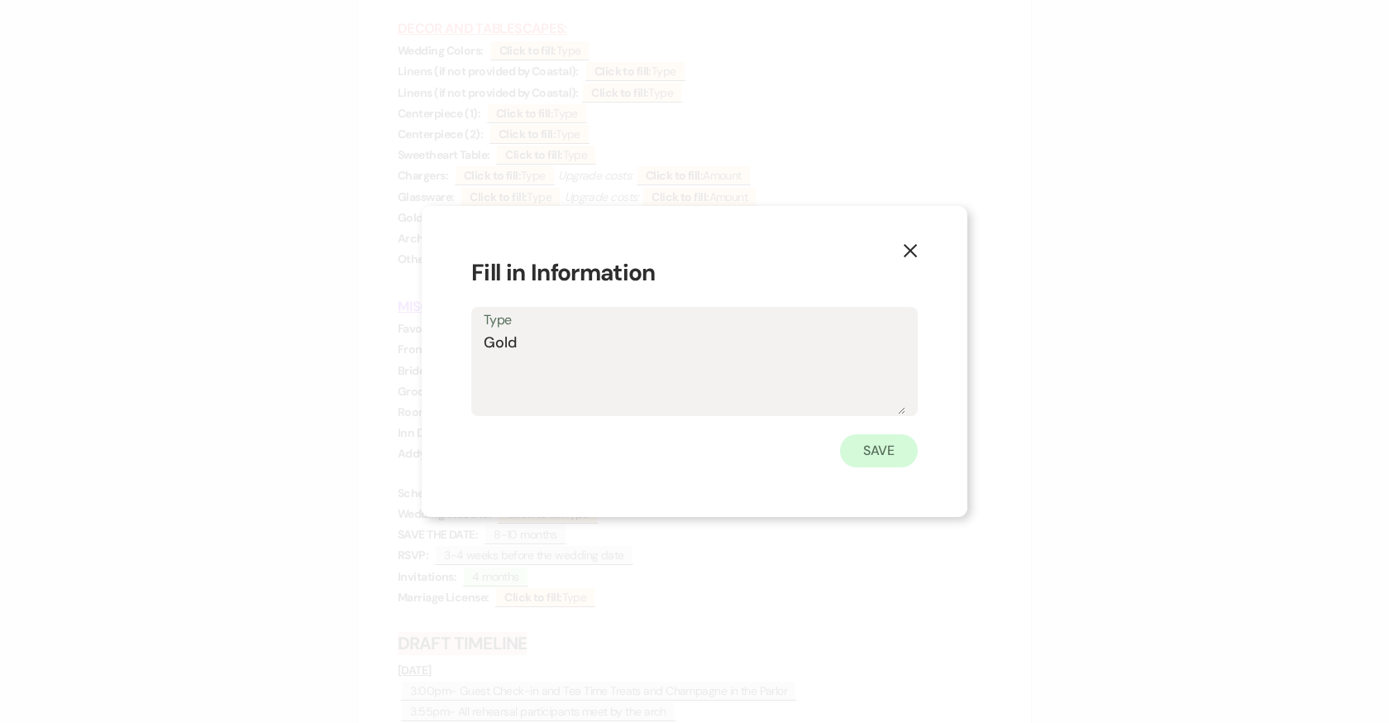
type textarea "Gold"
click at [877, 462] on button "Save" at bounding box center [879, 450] width 78 height 33
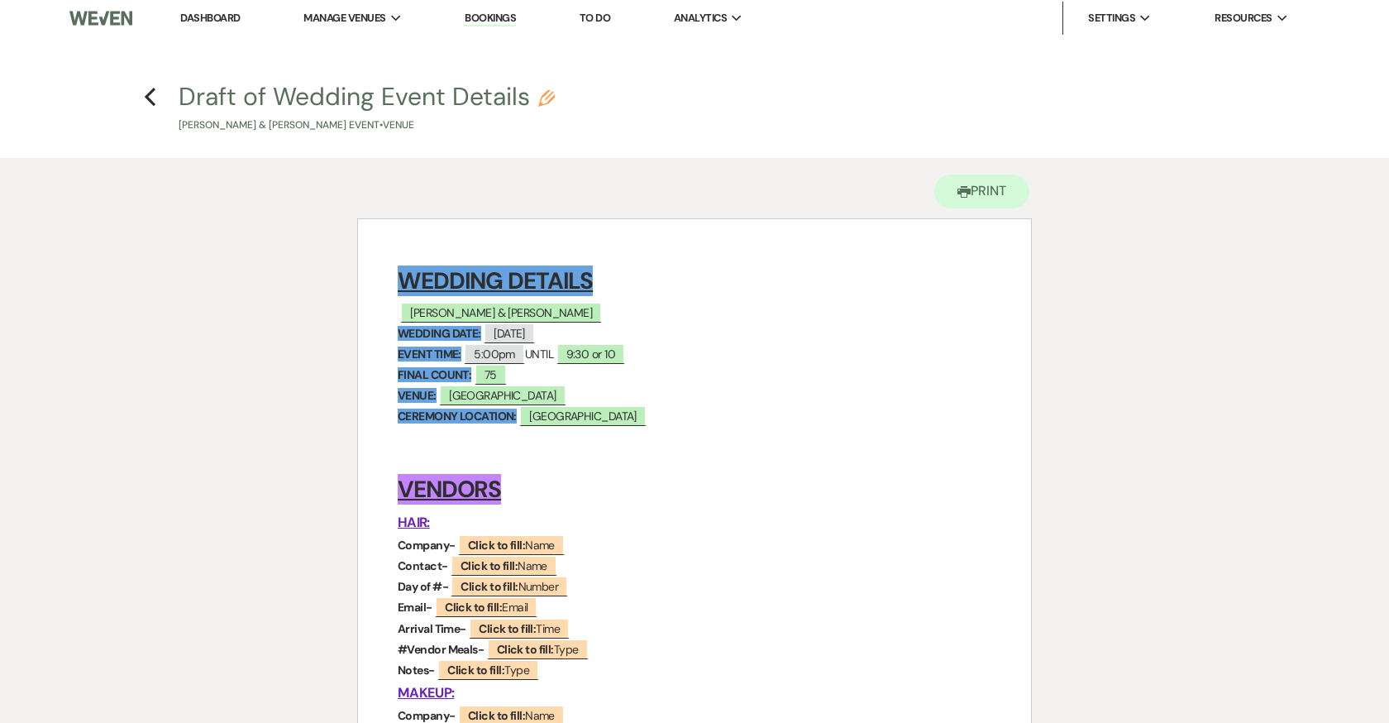
scroll to position [0, 0]
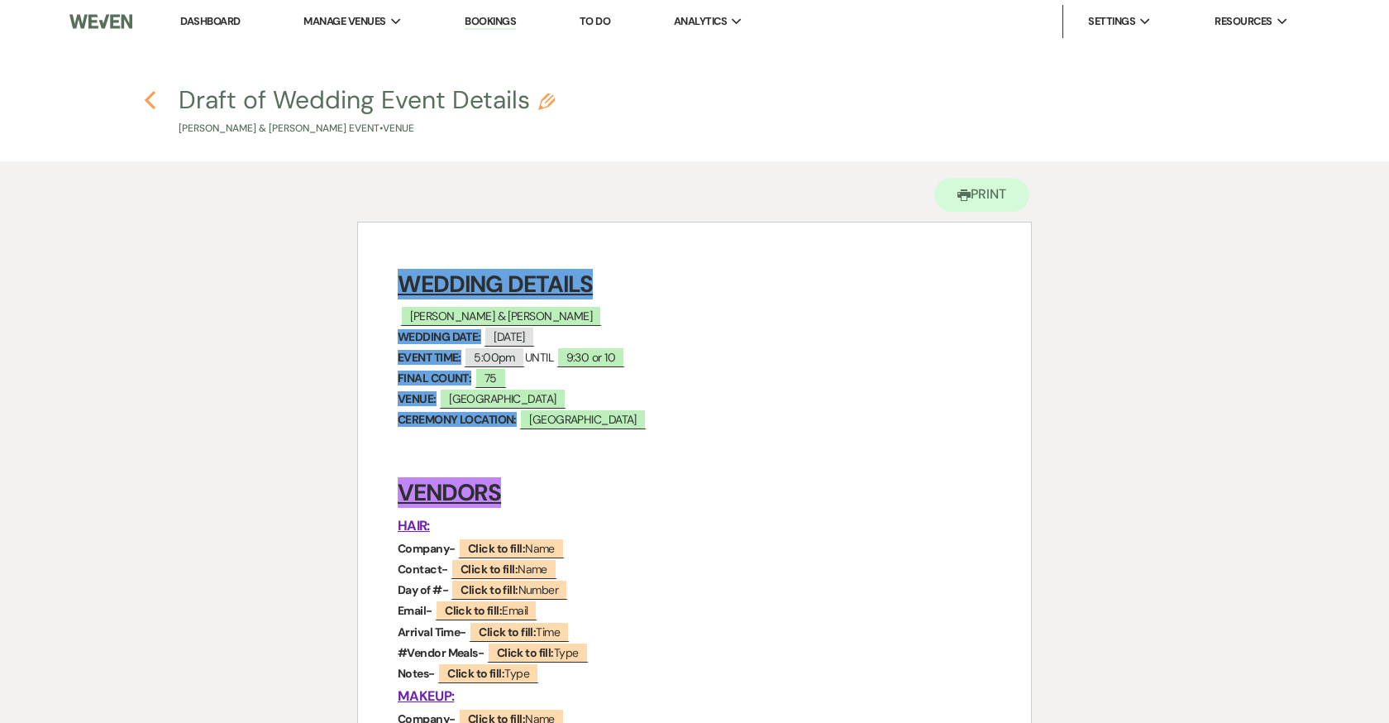
click at [147, 93] on icon "Previous" at bounding box center [150, 100] width 12 height 20
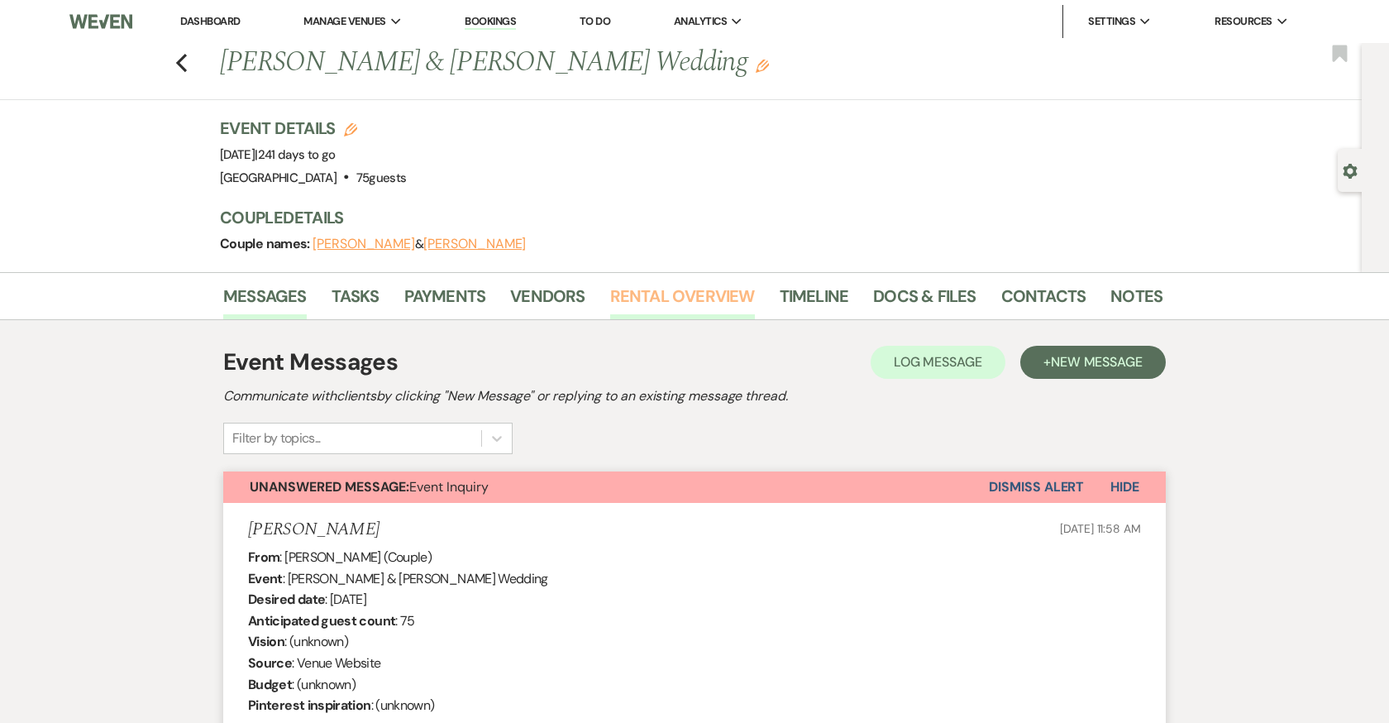
click at [645, 295] on link "Rental Overview" at bounding box center [682, 301] width 145 height 36
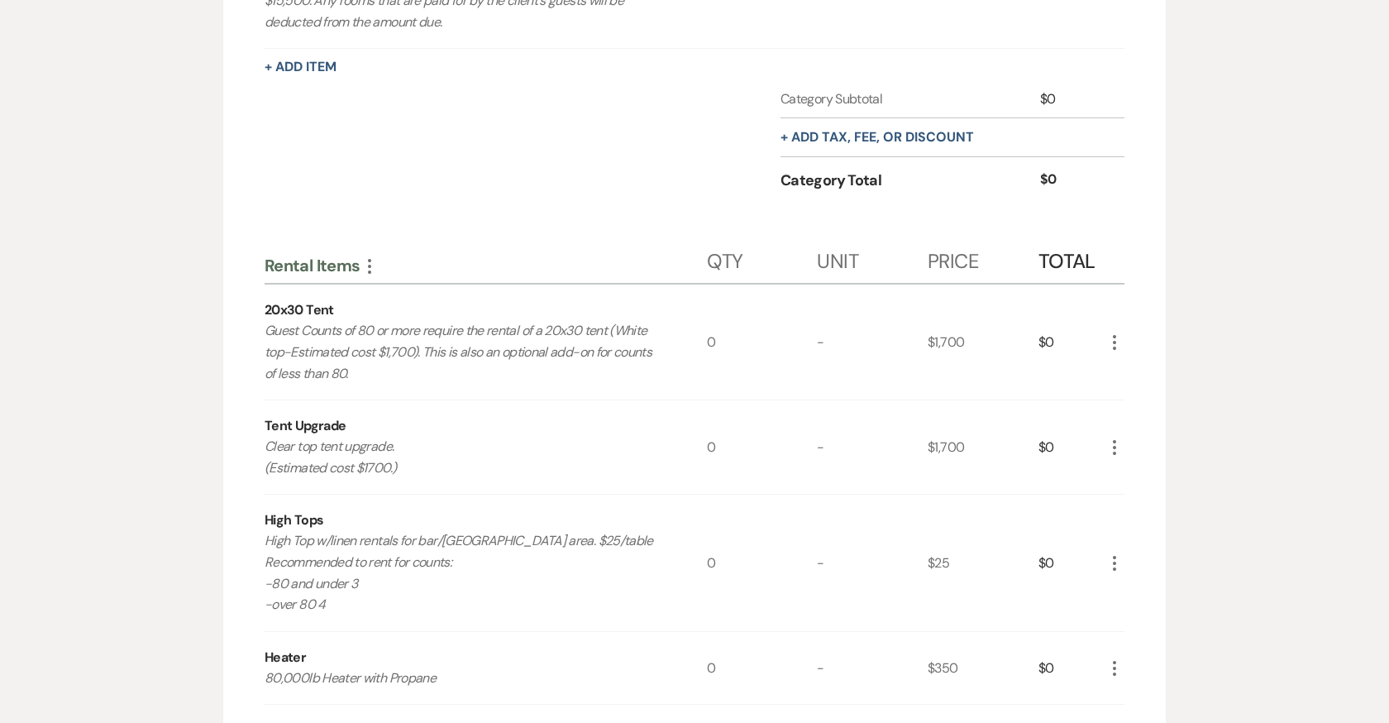
scroll to position [2161, 0]
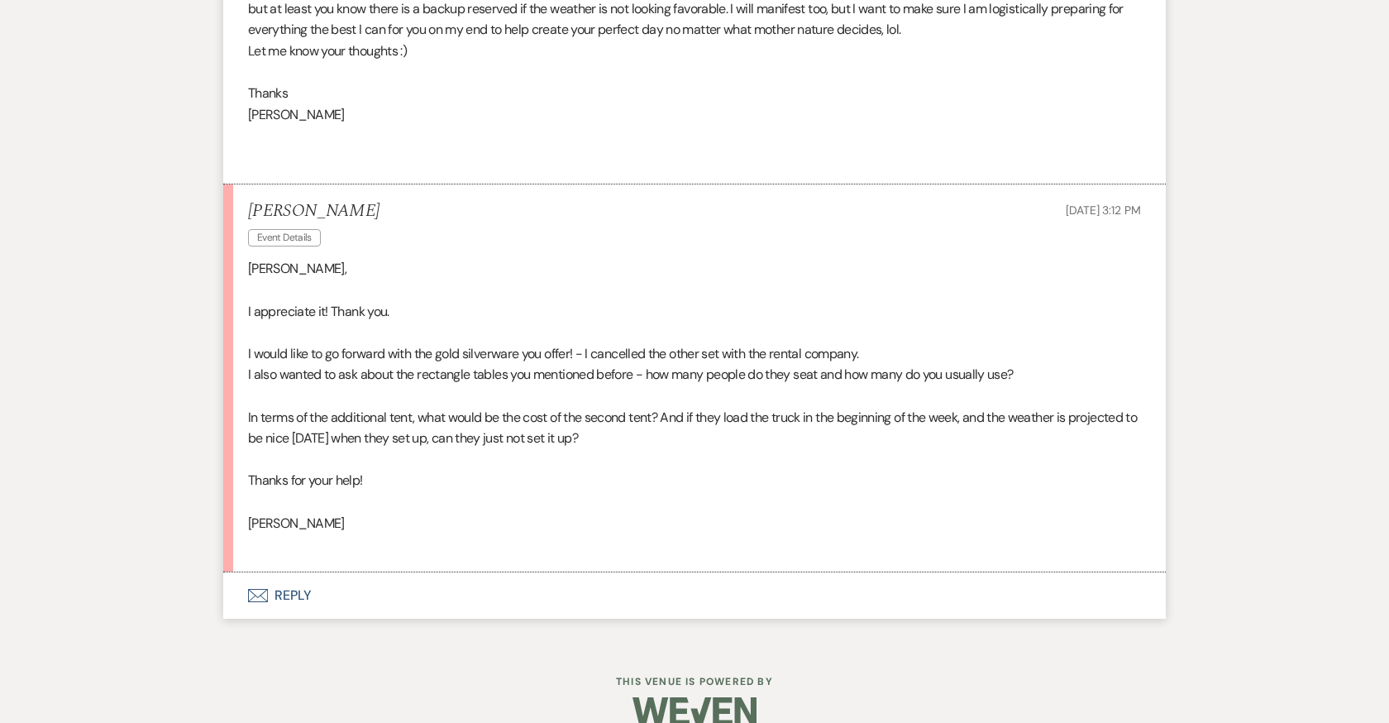
scroll to position [20592, 0]
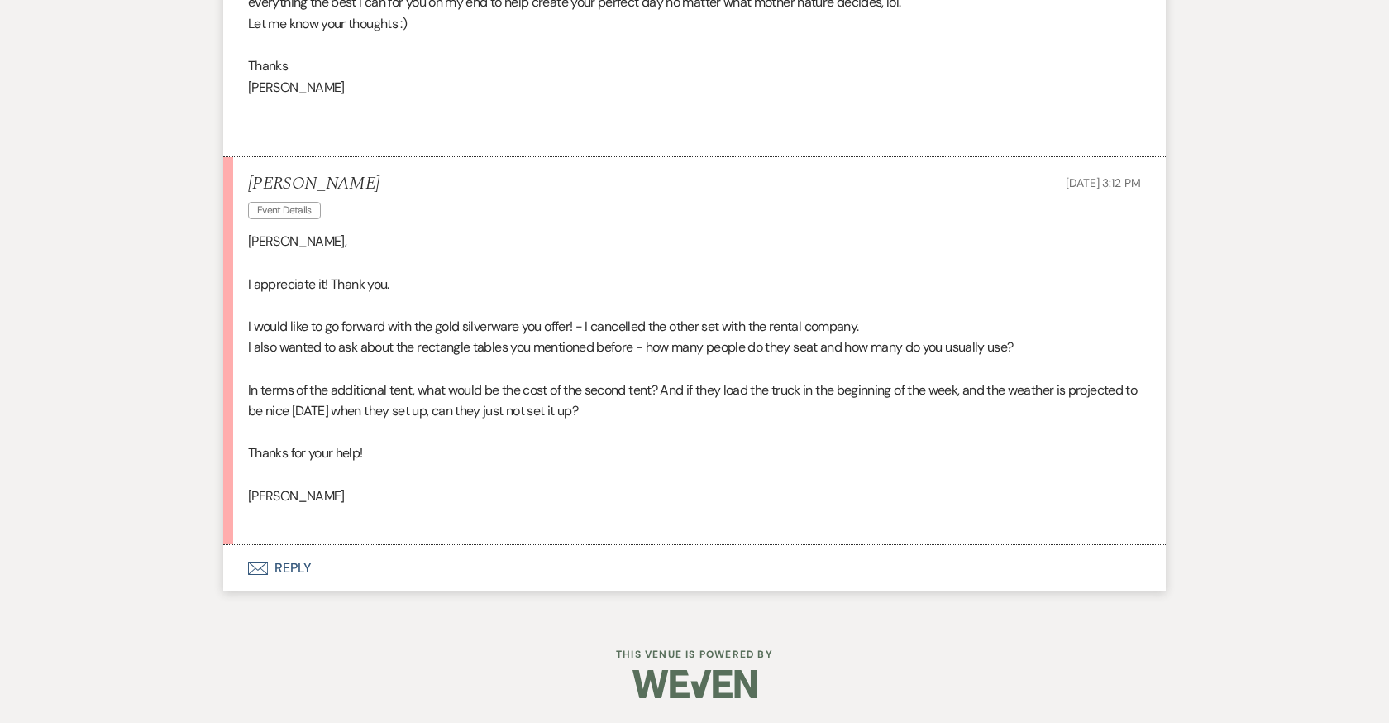
click at [284, 560] on button "Envelope Reply" at bounding box center [694, 568] width 942 height 46
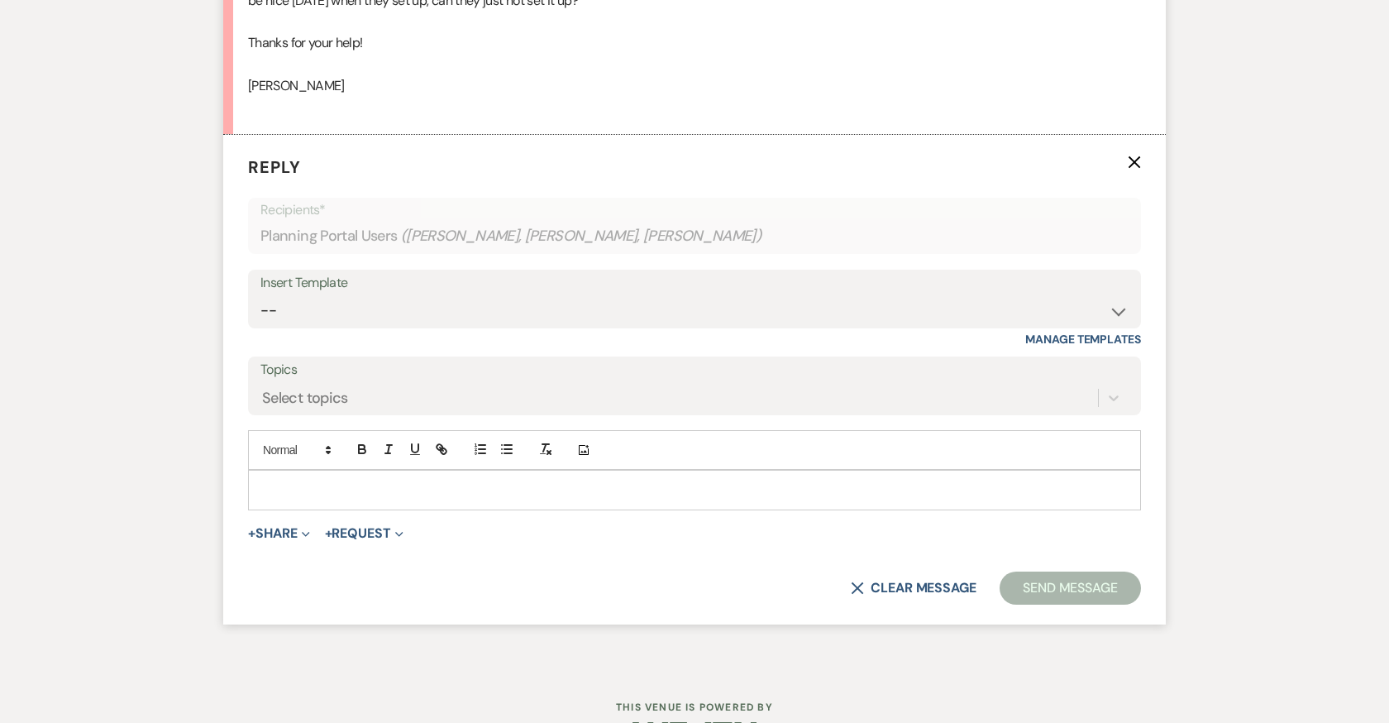
scroll to position [21054, 0]
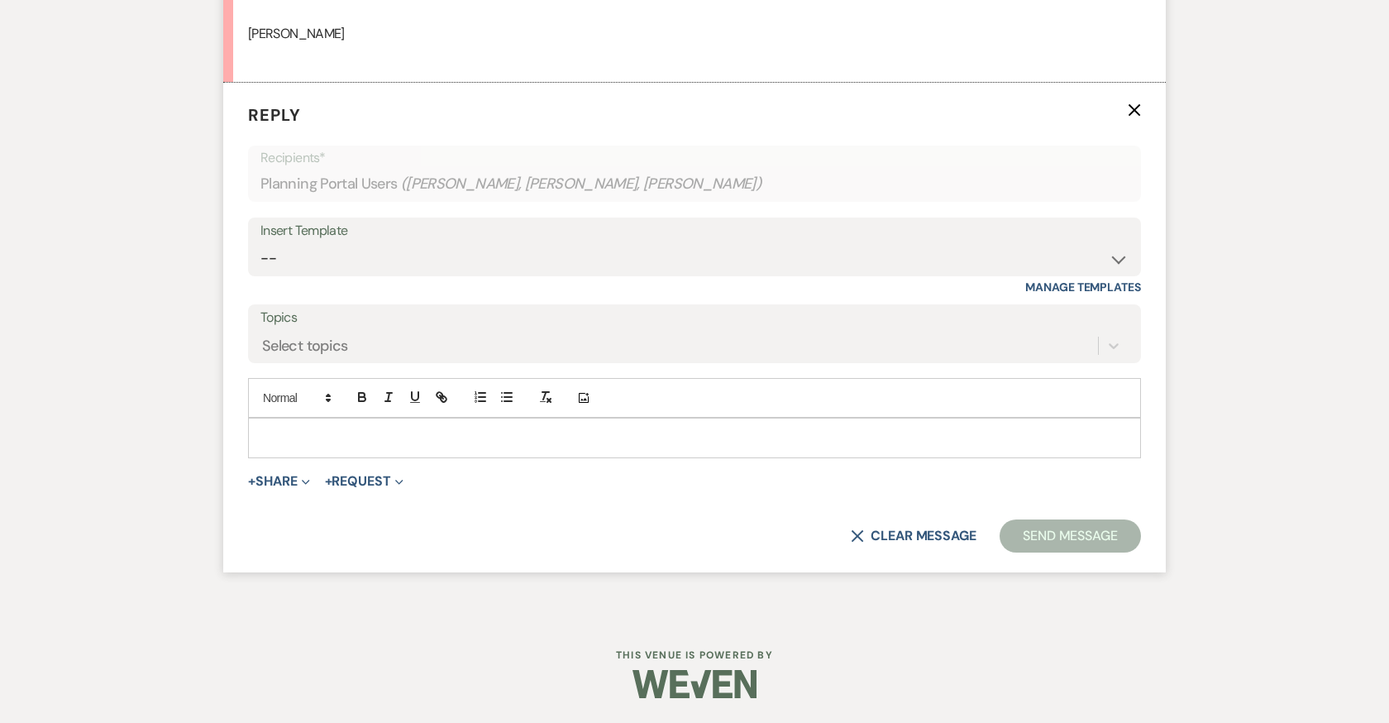
click at [355, 441] on p at bounding box center [694, 437] width 866 height 18
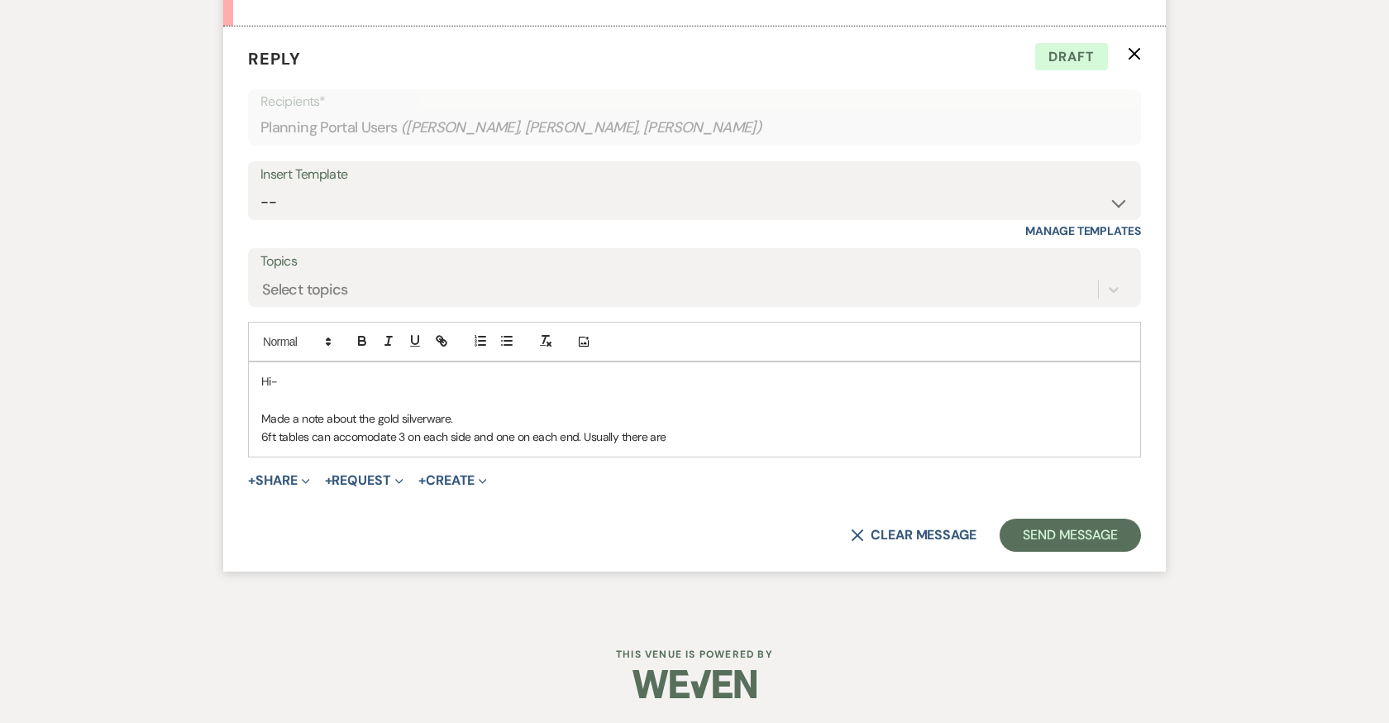
scroll to position [21098, 0]
click at [365, 446] on p "6ft tables can accomodate 3 on each side and one on each end. Usually there are" at bounding box center [694, 436] width 866 height 18
drag, startPoint x: 675, startPoint y: 449, endPoint x: 629, endPoint y: 447, distance: 45.5
click at [629, 446] on p "6ft tables can accommodate 3 on each side and one on each end. Usually there are" at bounding box center [694, 436] width 866 height 18
drag, startPoint x: 479, startPoint y: 450, endPoint x: 585, endPoint y: 451, distance: 105.8
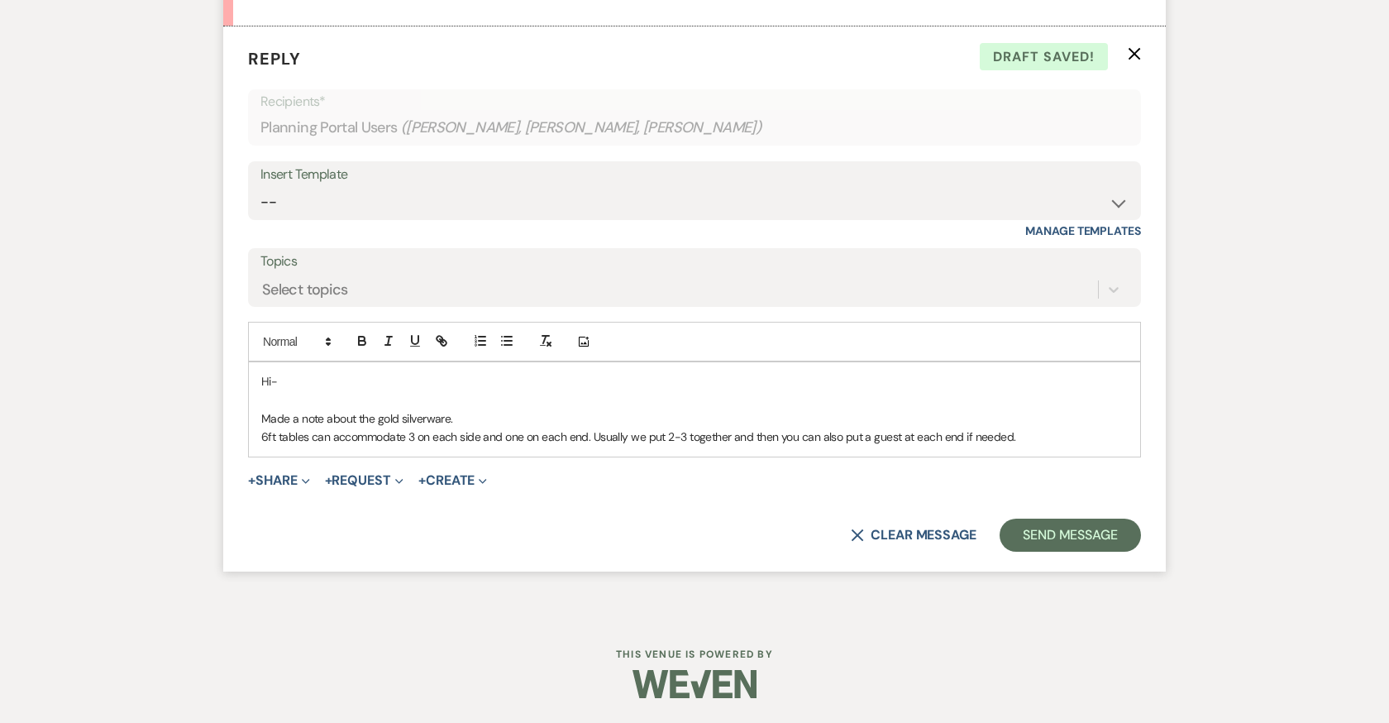
click at [585, 446] on p "6ft tables can accommodate 3 on each side and one on each end. Usually we put 2…" at bounding box center [694, 436] width 866 height 18
drag, startPoint x: 585, startPoint y: 451, endPoint x: 477, endPoint y: 451, distance: 108.3
click at [477, 446] on p "6ft tables can accommodate 3 on each side and one on each end. Usually we put 2…" at bounding box center [694, 436] width 866 height 18
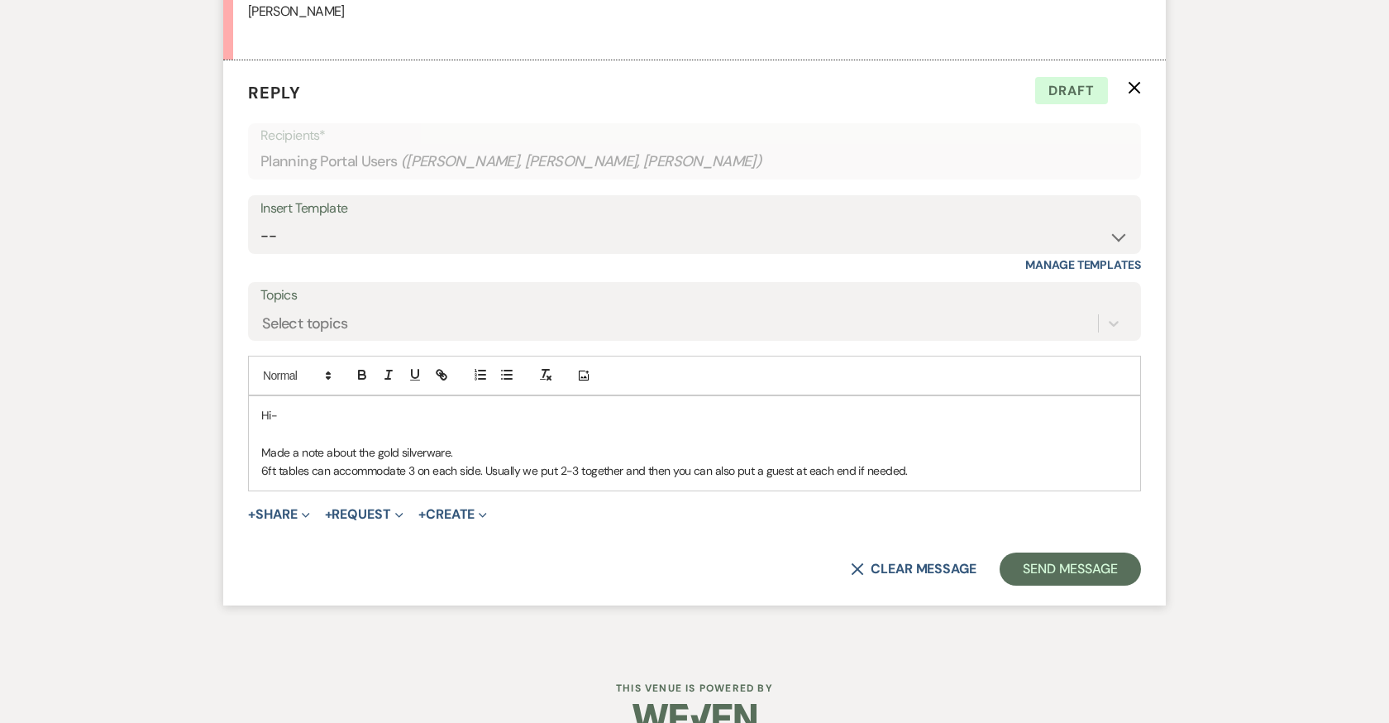
scroll to position [21109, 0]
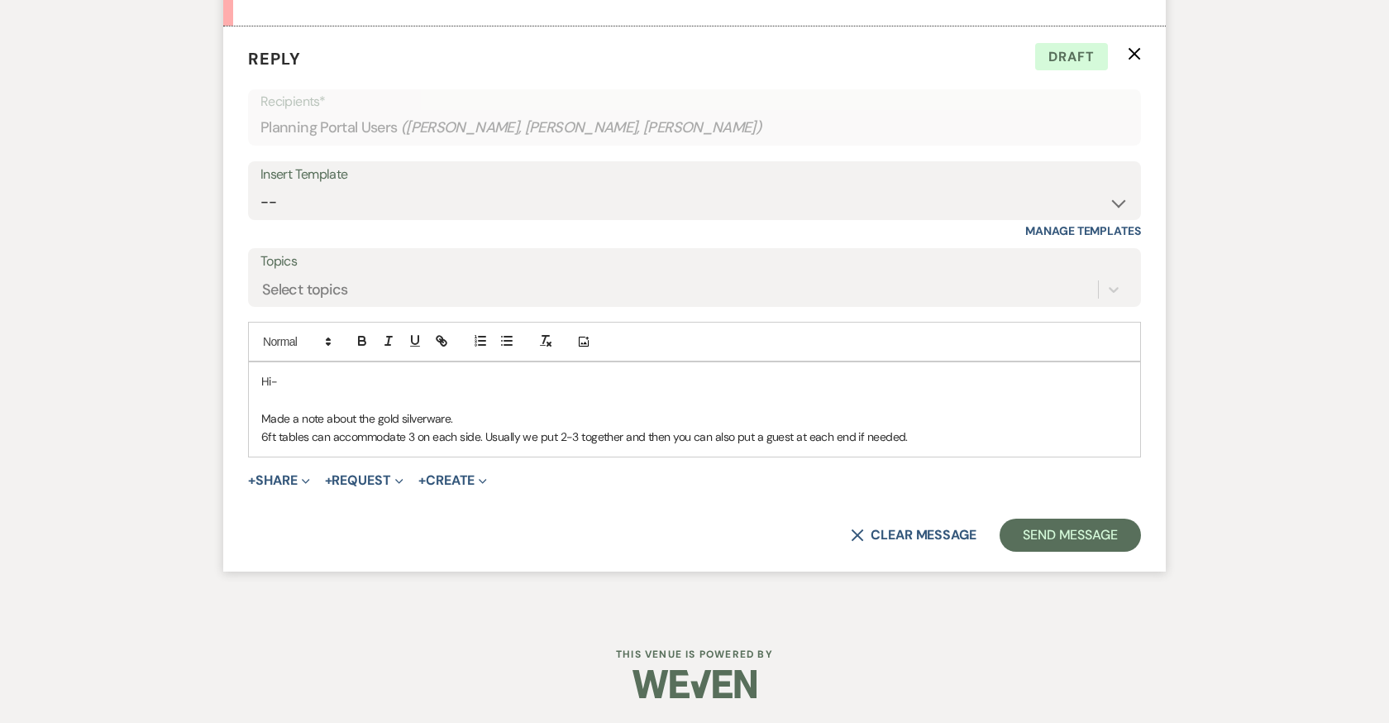
click at [909, 432] on p "6ft tables can accommodate 3 on each side. Usually we put 2-3 together and then…" at bounding box center [694, 436] width 866 height 18
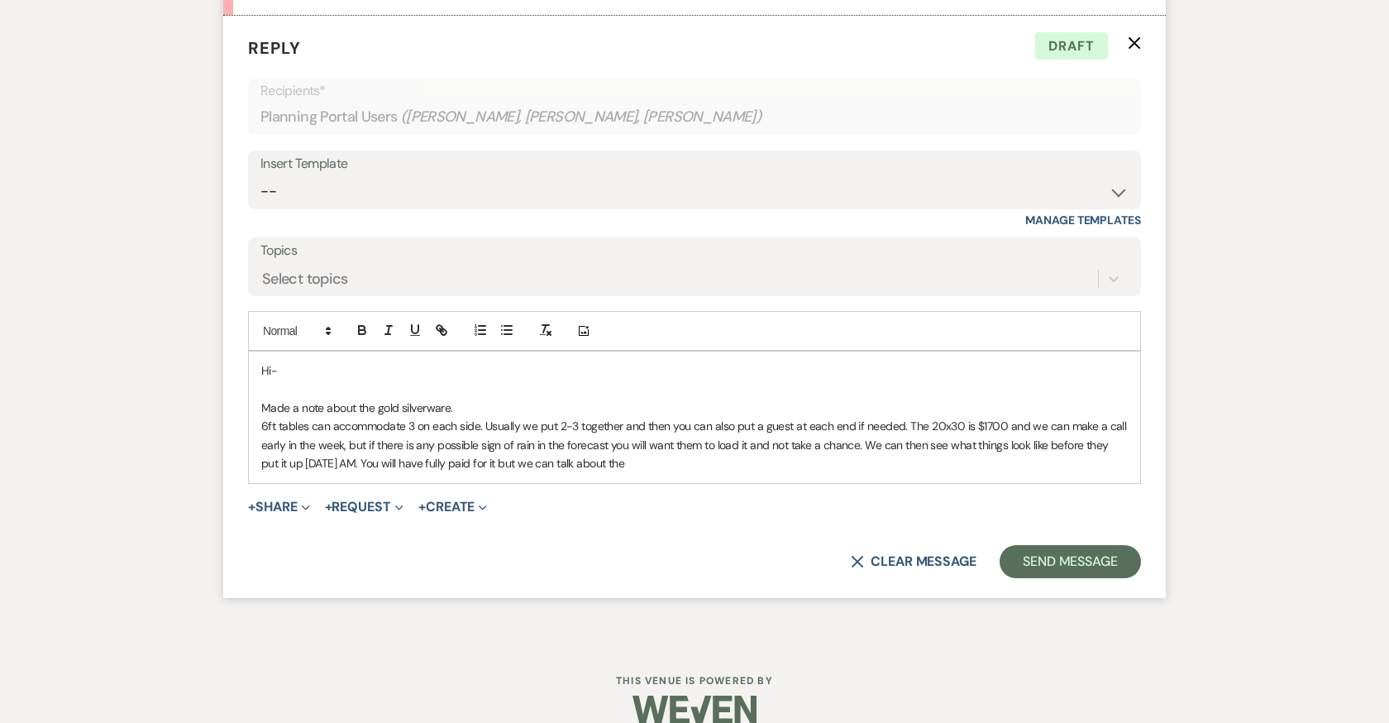
drag, startPoint x: 648, startPoint y: 479, endPoint x: 355, endPoint y: 472, distance: 293.5
click at [355, 472] on p "6ft tables can accommodate 3 on each side. Usually we put 2-3 together and then…" at bounding box center [694, 444] width 866 height 55
click at [534, 455] on p "6ft tables can accommodate 3 on each side. Usually we put 2-3 together and then…" at bounding box center [694, 444] width 866 height 55
click at [605, 462] on p "6ft tables can accommodate 3 on each side. Usually we put 2-3 together and then…" at bounding box center [694, 444] width 866 height 55
drag, startPoint x: 763, startPoint y: 455, endPoint x: 805, endPoint y: 449, distance: 42.6
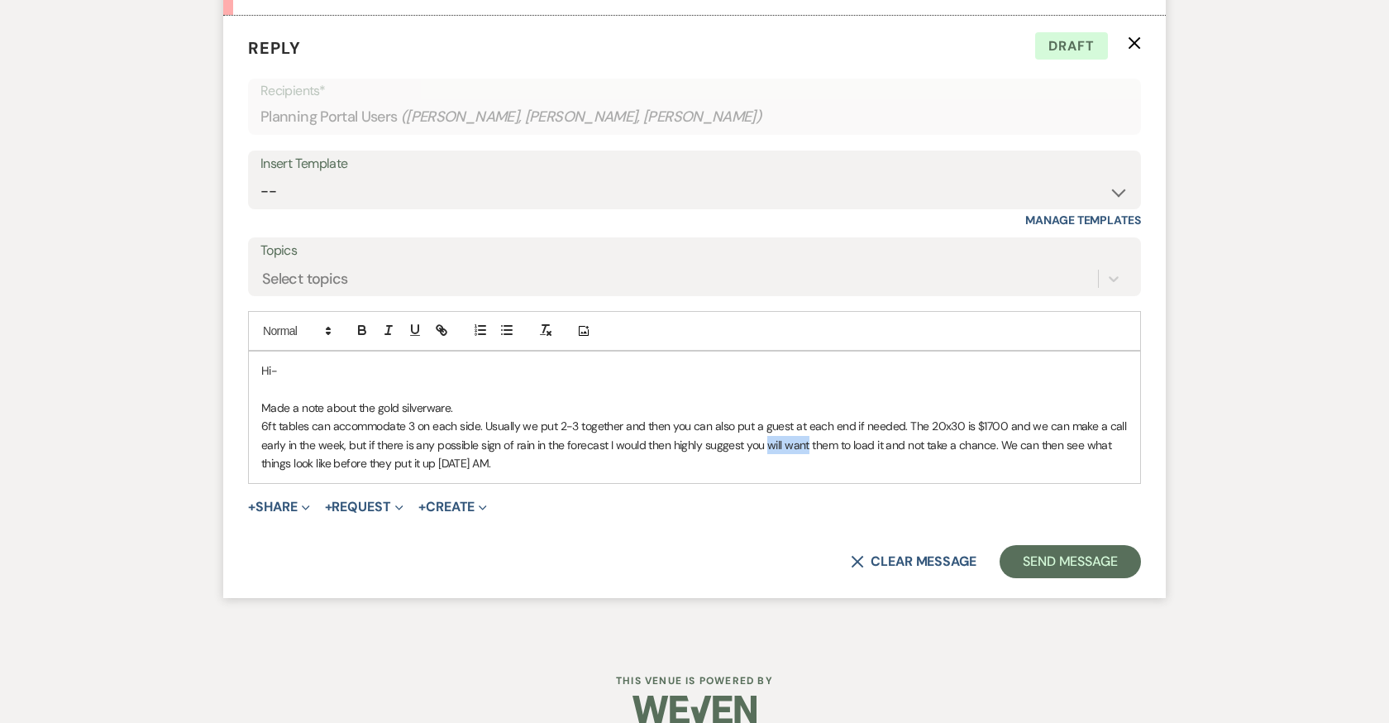
click at [805, 449] on p "6ft tables can accommodate 3 on each side. Usually we put 2-3 together and then…" at bounding box center [694, 444] width 866 height 55
click at [960, 456] on p "6ft tables can accommodate 3 on each side. Usually we put 2-3 together and then…" at bounding box center [694, 444] width 866 height 55
click at [465, 472] on p "6ft tables can accommodate 3 on each side. Usually we put 2-3 together and then…" at bounding box center [694, 444] width 866 height 55
click at [714, 472] on p "6ft tables can accommodate 3 on each side. Usually we put 2-3 together and then…" at bounding box center [694, 444] width 866 height 55
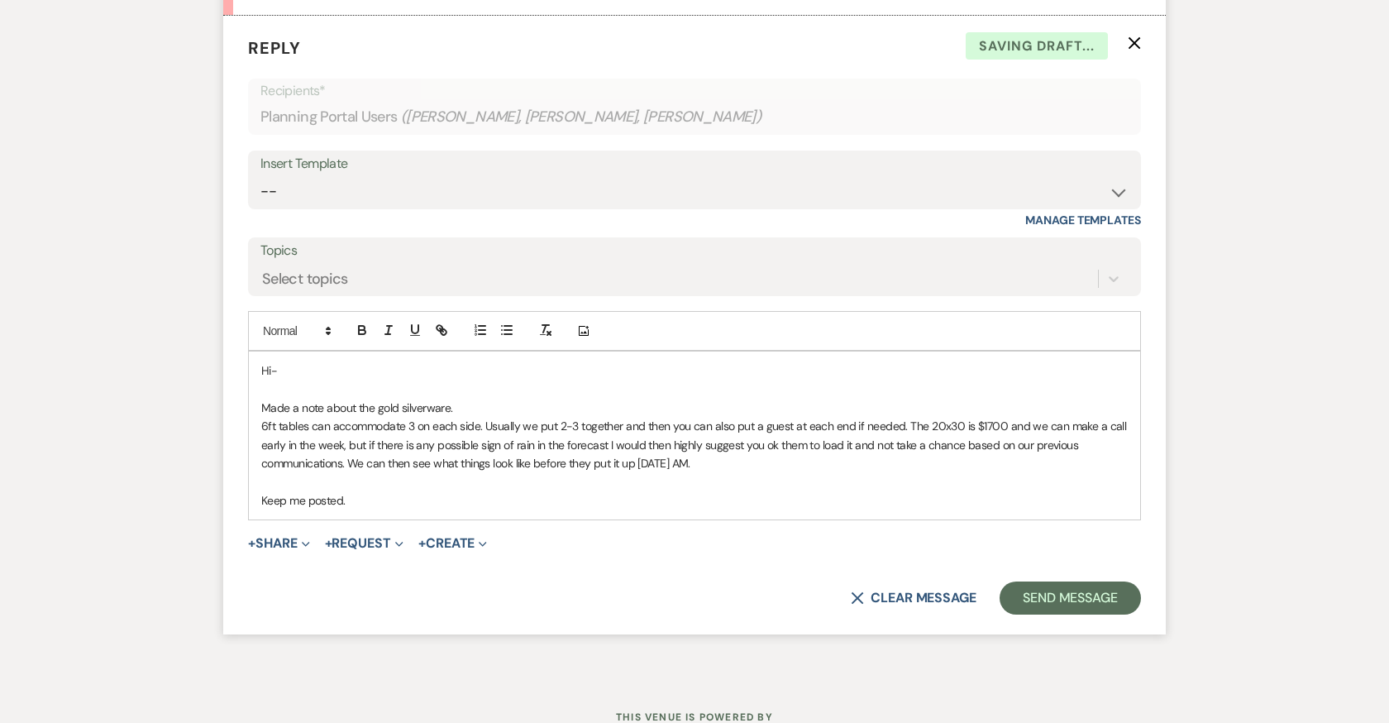
click at [709, 472] on p "6ft tables can accommodate 3 on each side. Usually we put 2-3 together and then…" at bounding box center [694, 444] width 866 height 55
drag, startPoint x: 351, startPoint y: 512, endPoint x: 231, endPoint y: 512, distance: 119.0
click at [231, 512] on form "Reply X Draft Recipients* Planning Portal Users ( [PERSON_NAME], [PERSON_NAME],…" at bounding box center [694, 325] width 942 height 619
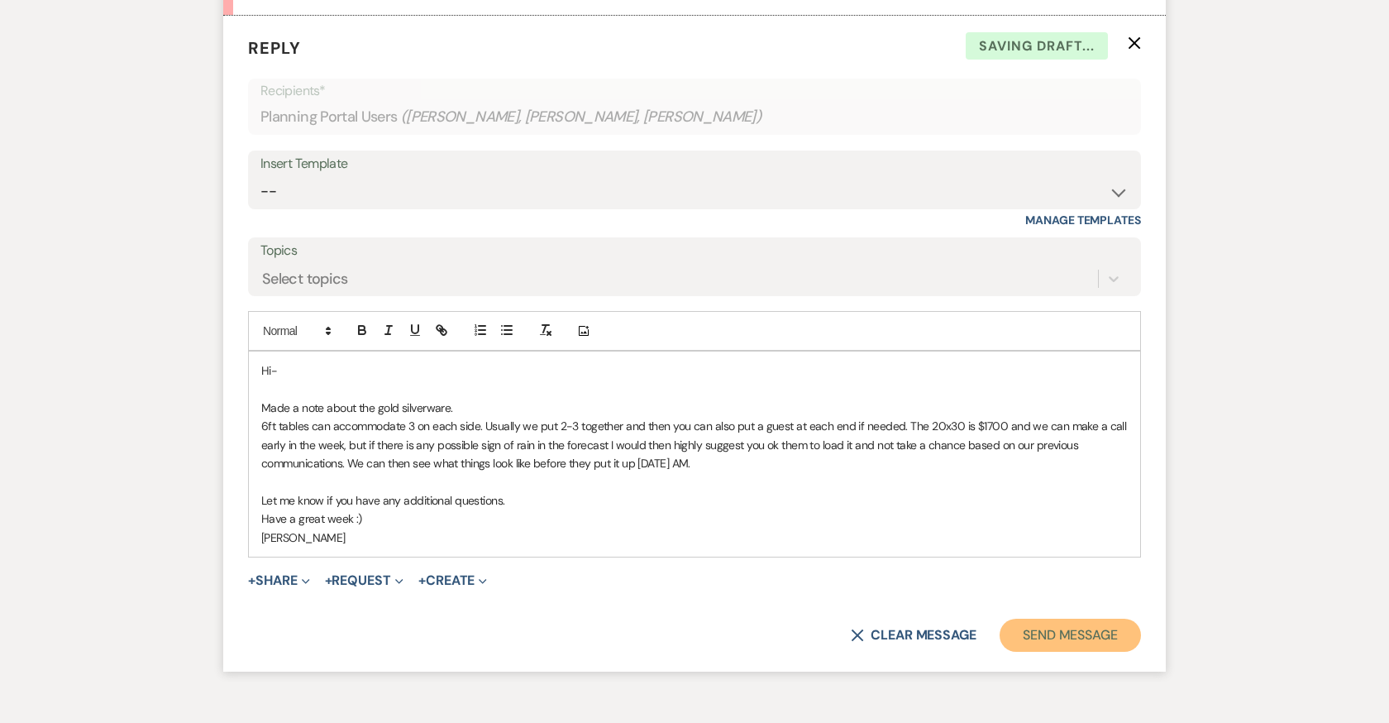
click at [1061, 647] on button "Send Message" at bounding box center [1069, 634] width 141 height 33
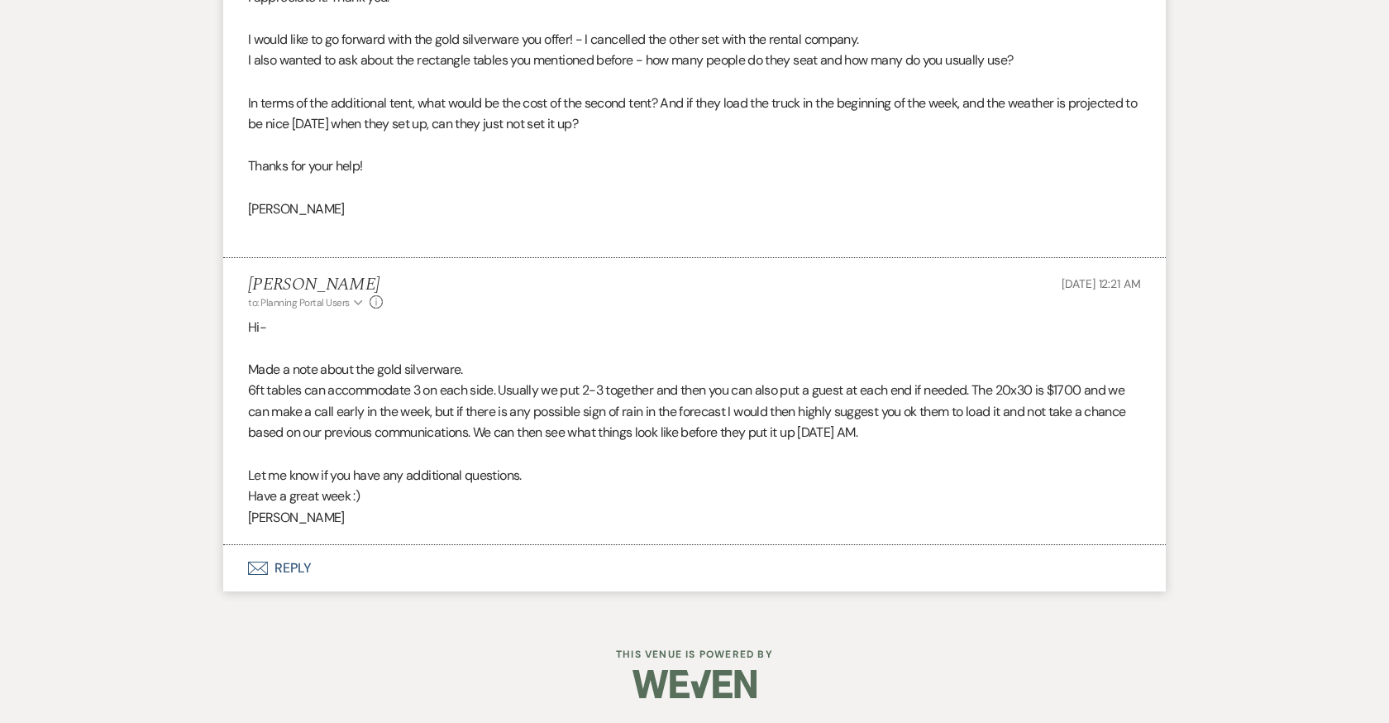
scroll to position [20879, 0]
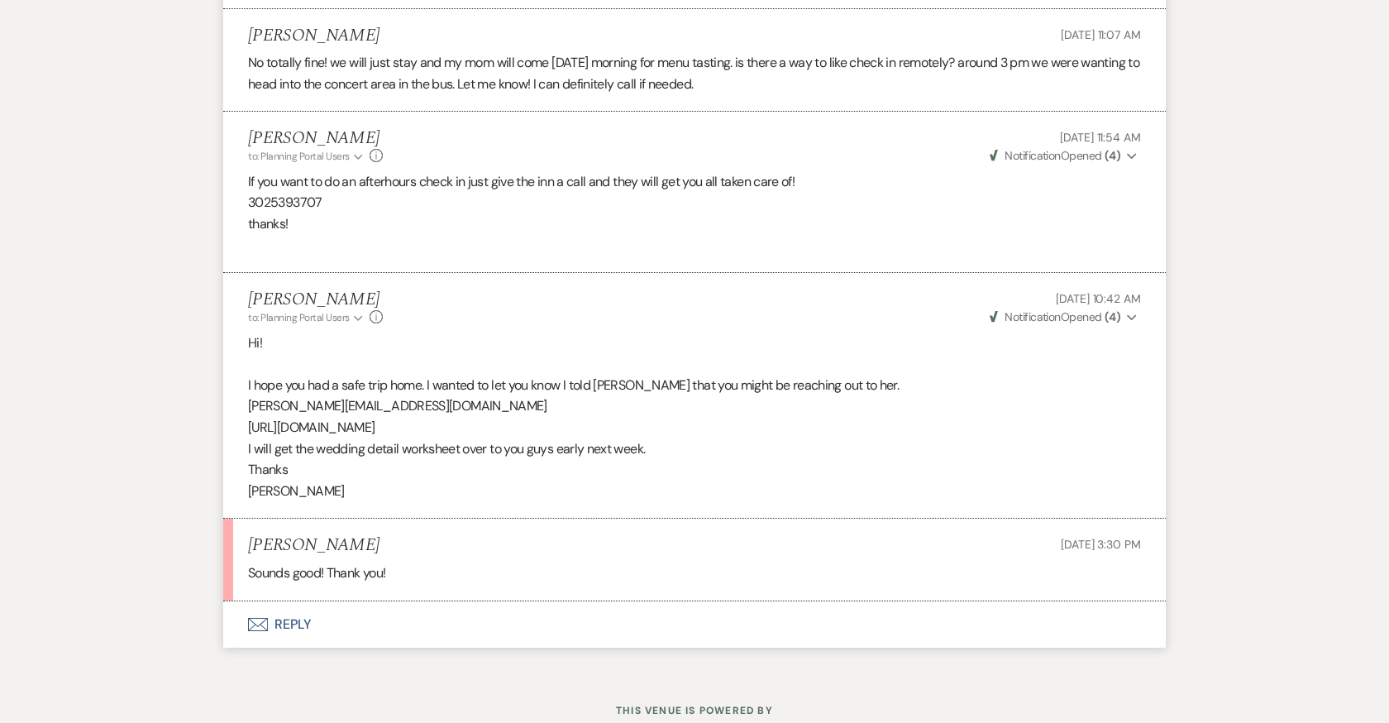
scroll to position [11830, 0]
